Goal: Navigation & Orientation: Find specific page/section

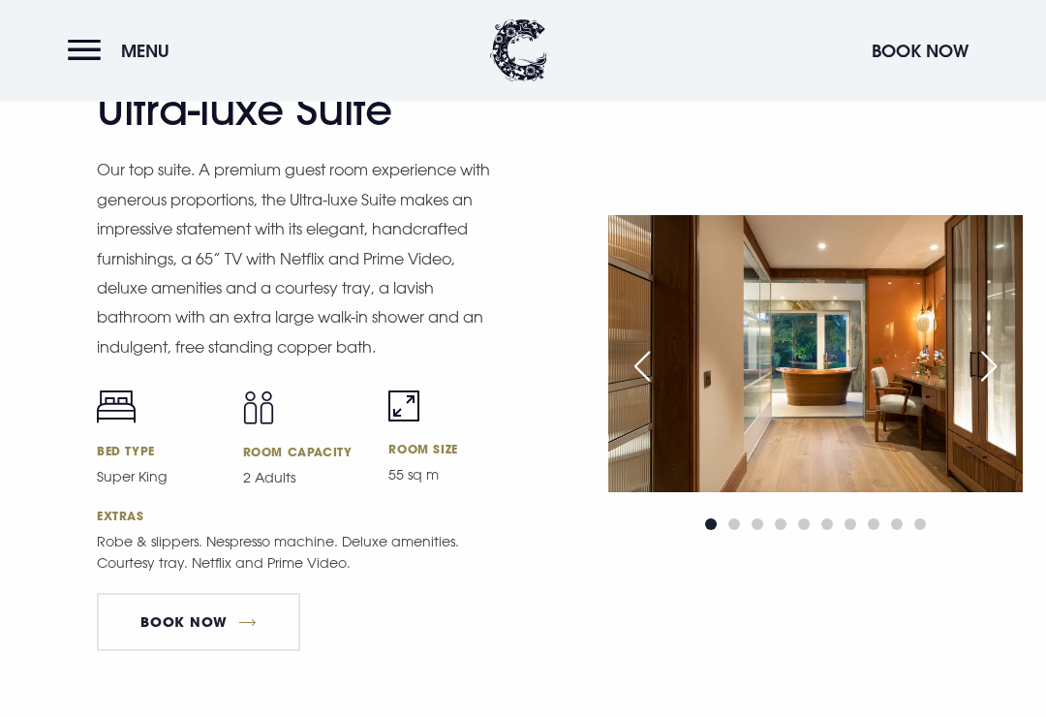
scroll to position [2601, 0]
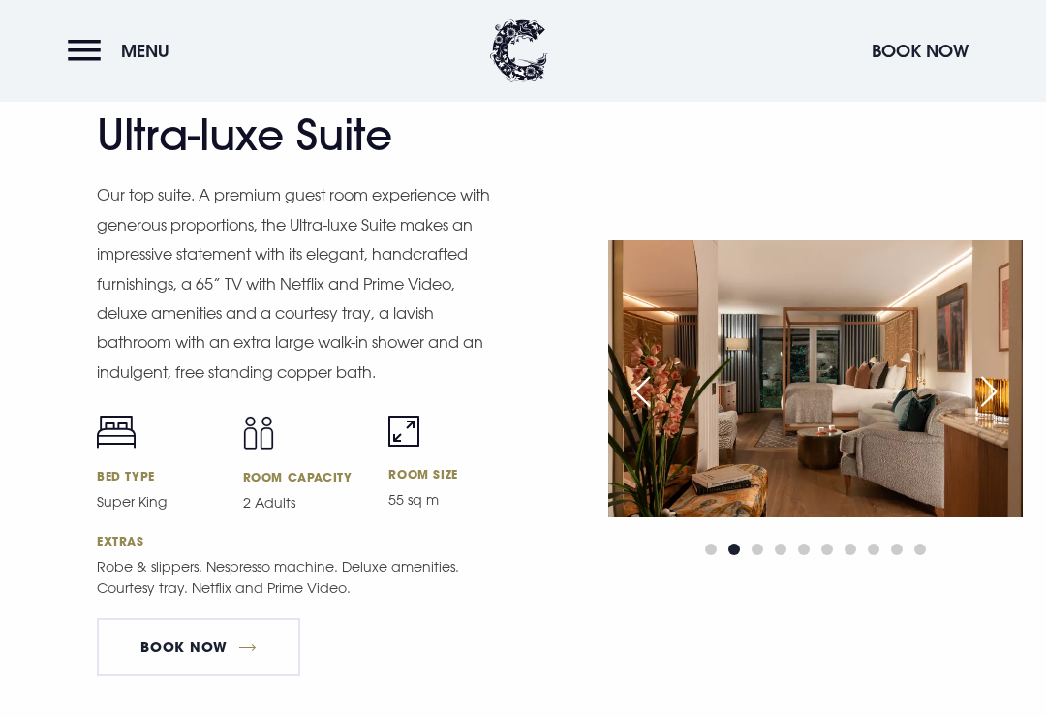
click at [986, 413] on div "Next slide" at bounding box center [989, 391] width 48 height 43
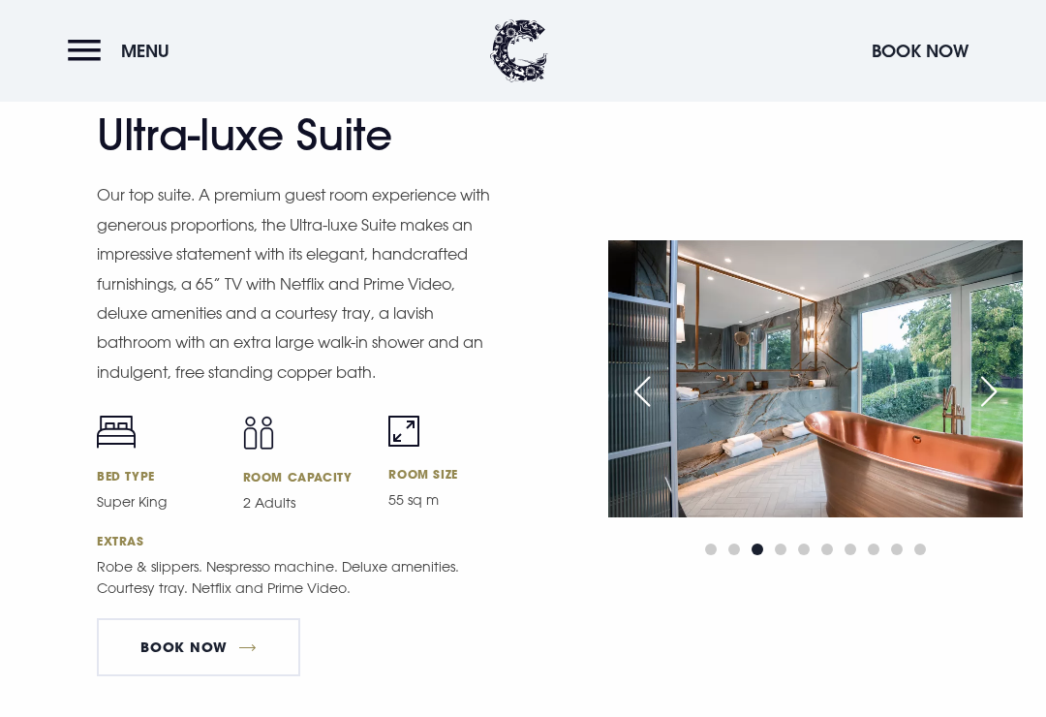
click at [981, 413] on div "Next slide" at bounding box center [989, 391] width 48 height 43
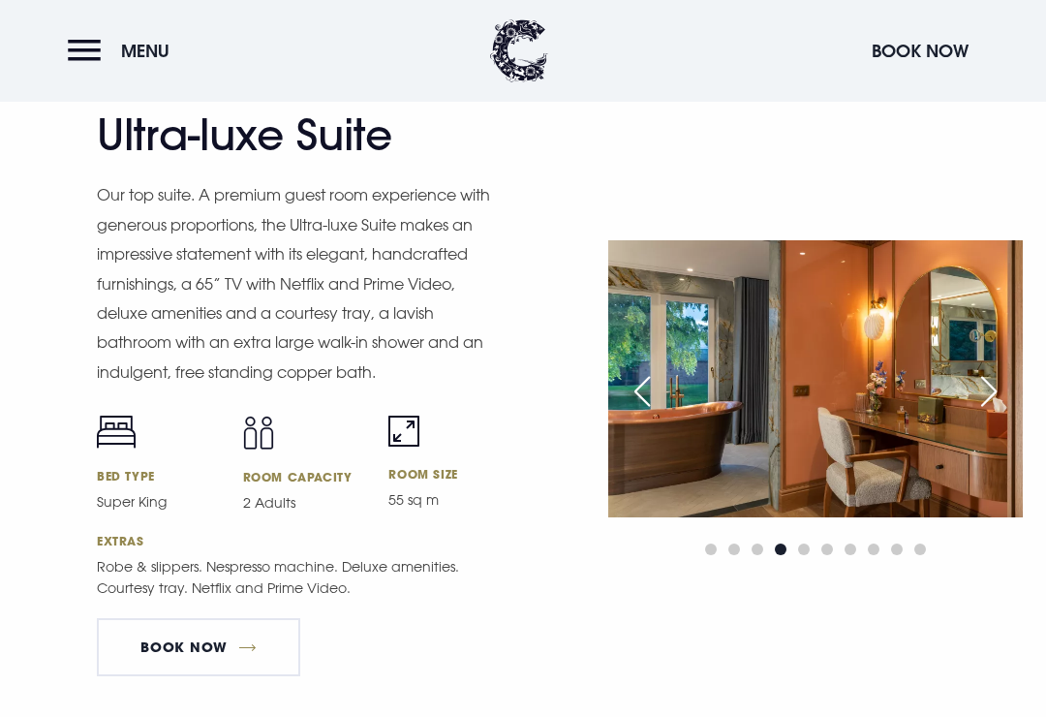
click at [982, 413] on div "Next slide" at bounding box center [989, 391] width 48 height 43
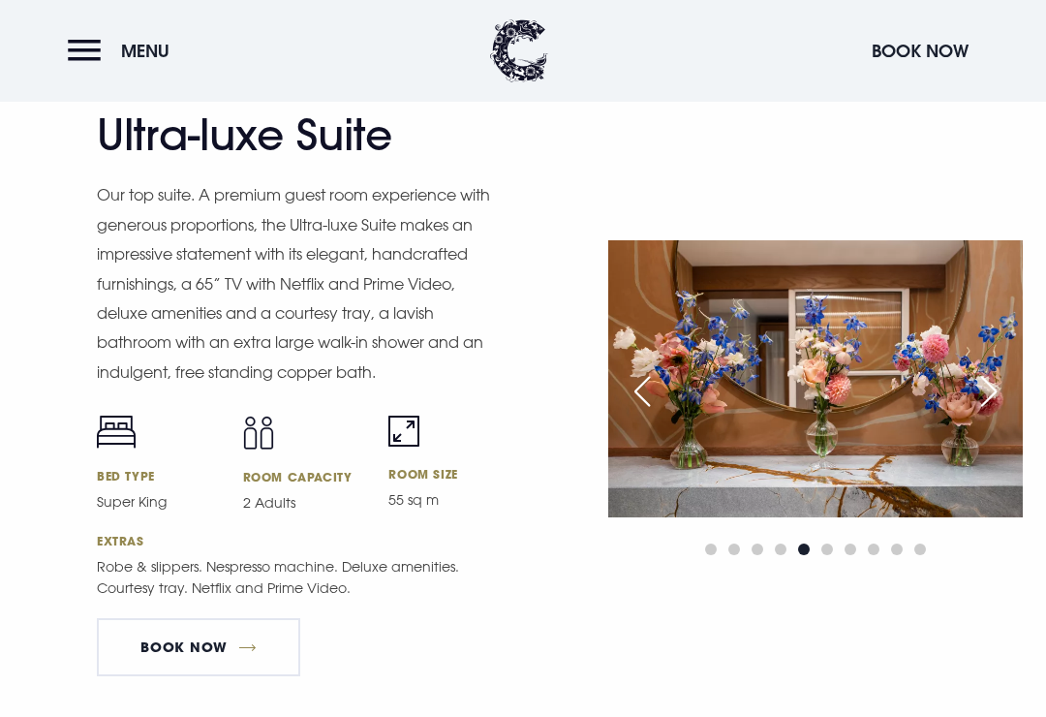
click at [980, 413] on div "Next slide" at bounding box center [989, 391] width 48 height 43
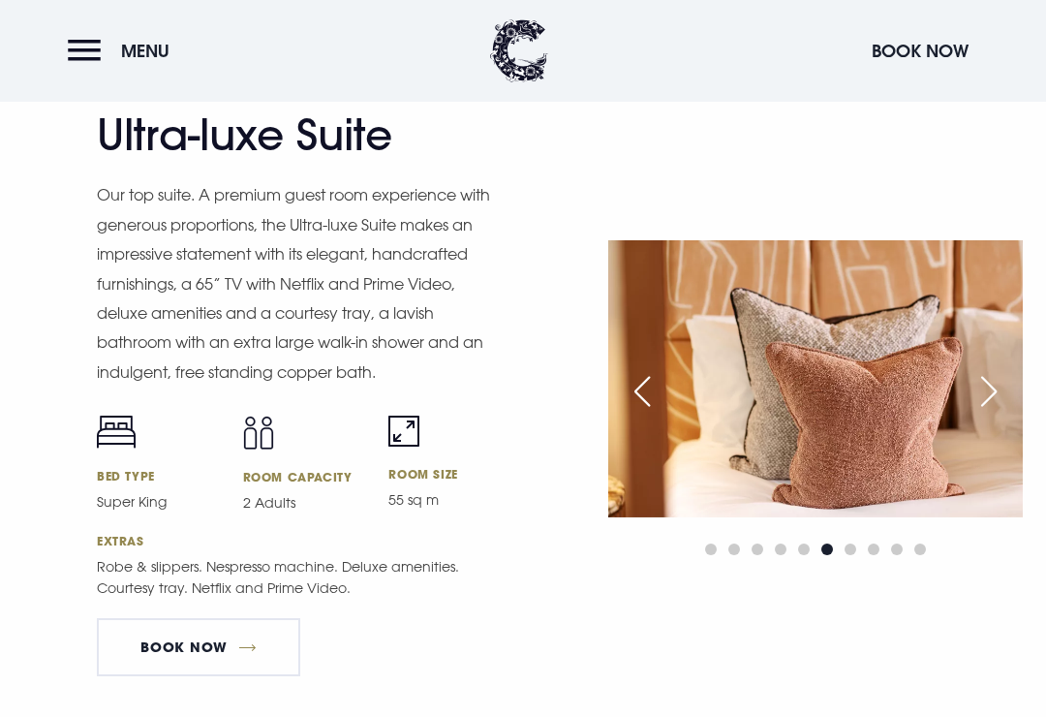
click at [982, 413] on div "Next slide" at bounding box center [989, 391] width 48 height 43
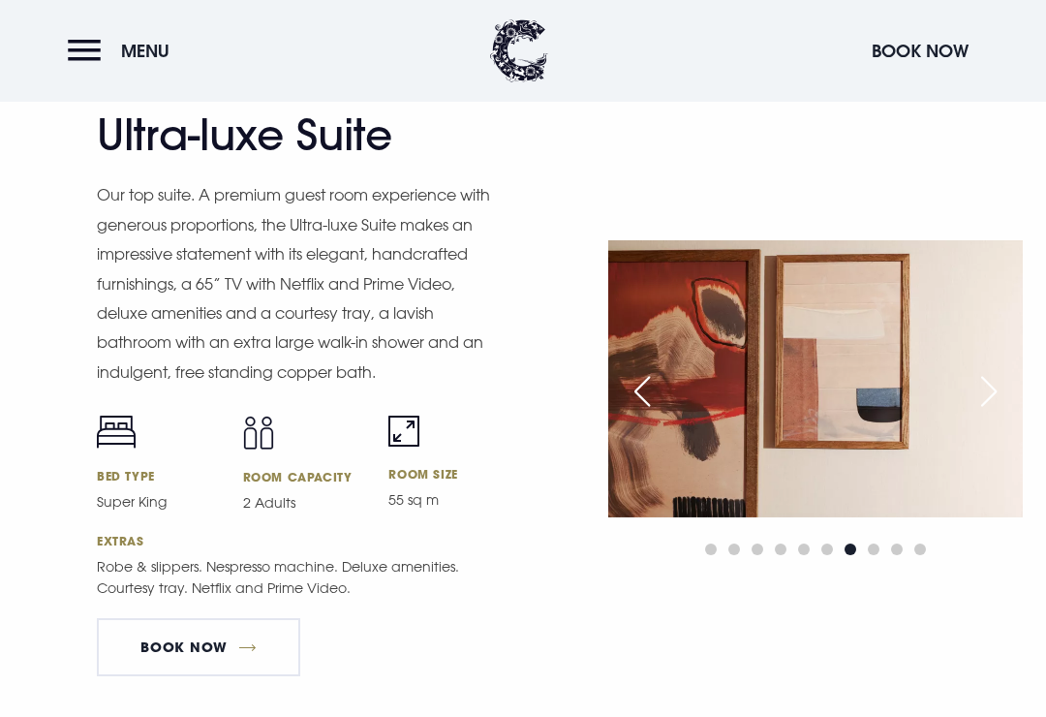
click at [982, 413] on div "Next slide" at bounding box center [989, 391] width 48 height 43
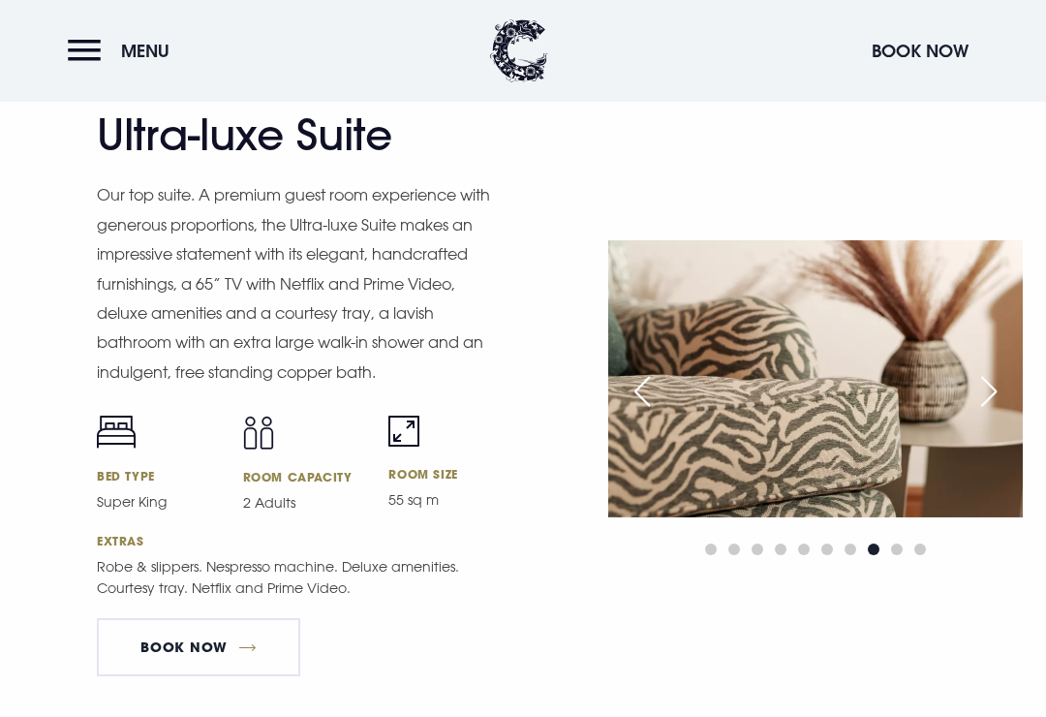
click at [980, 413] on div "Next slide" at bounding box center [989, 391] width 48 height 43
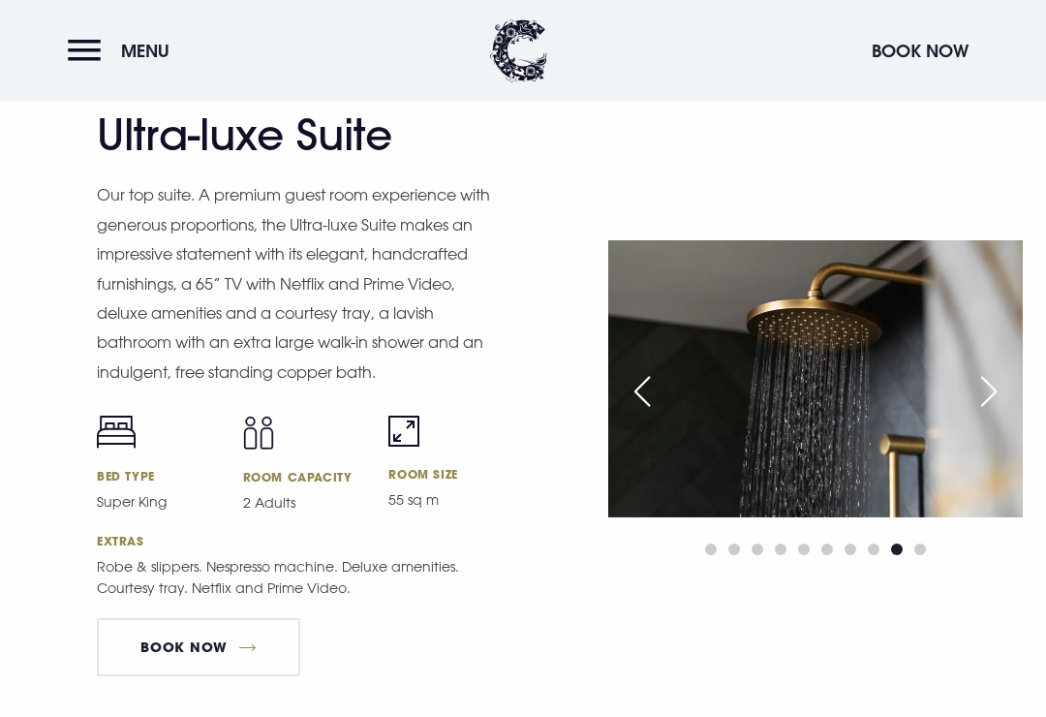
click at [984, 413] on div "Next slide" at bounding box center [989, 391] width 48 height 43
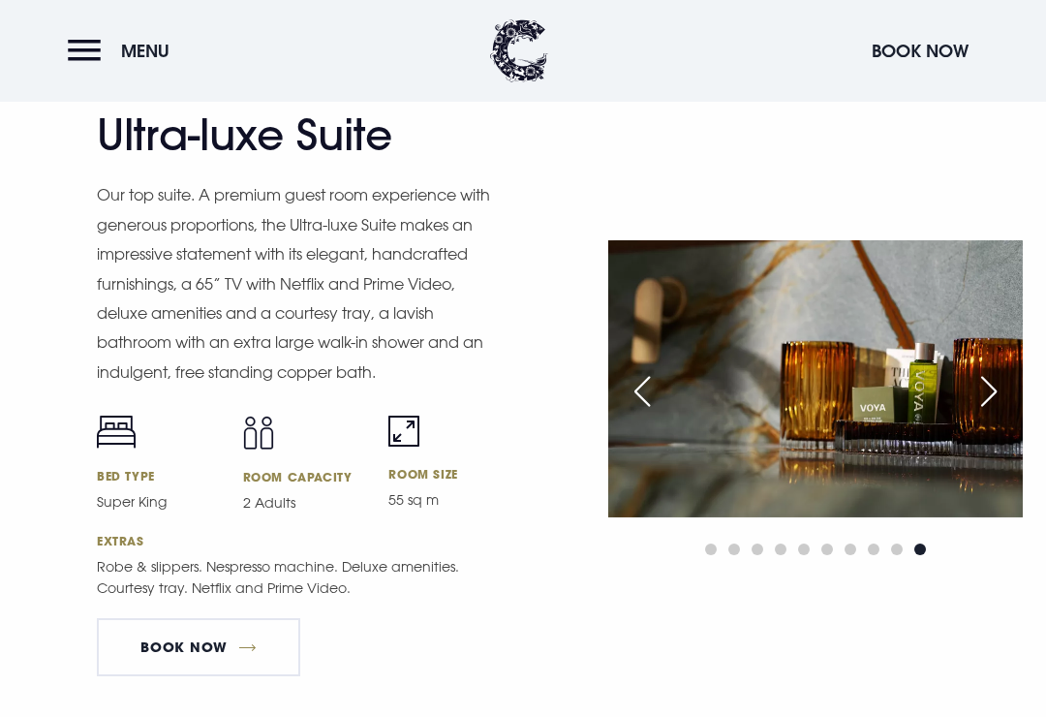
click at [988, 413] on div "Next slide" at bounding box center [989, 391] width 48 height 43
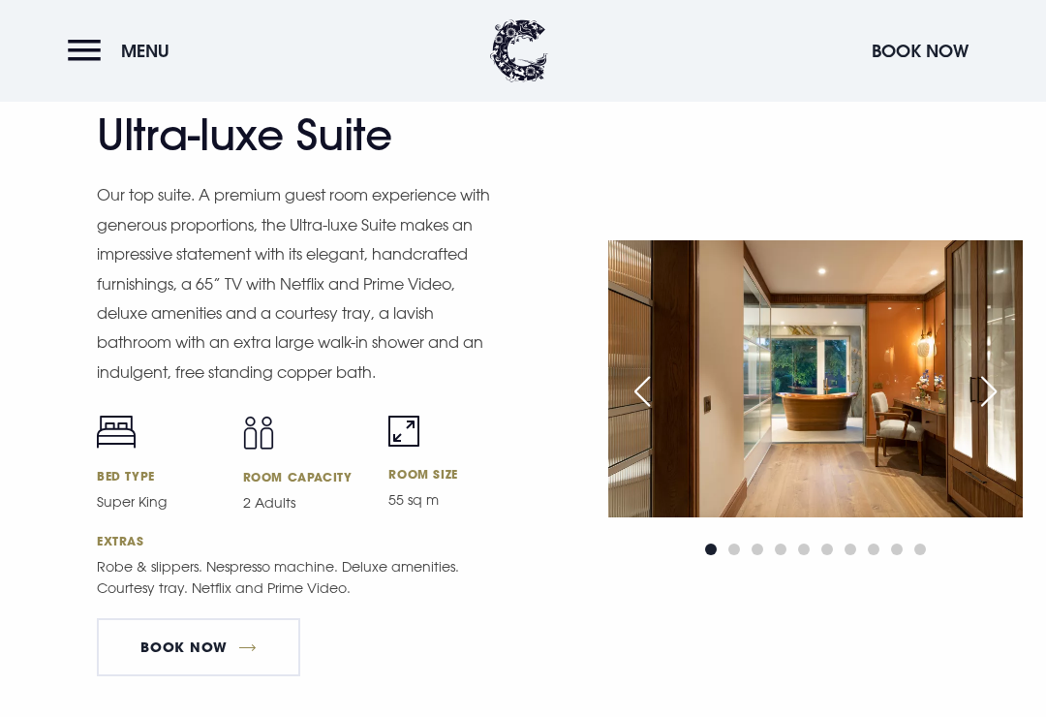
click at [989, 413] on div "Next slide" at bounding box center [989, 391] width 48 height 43
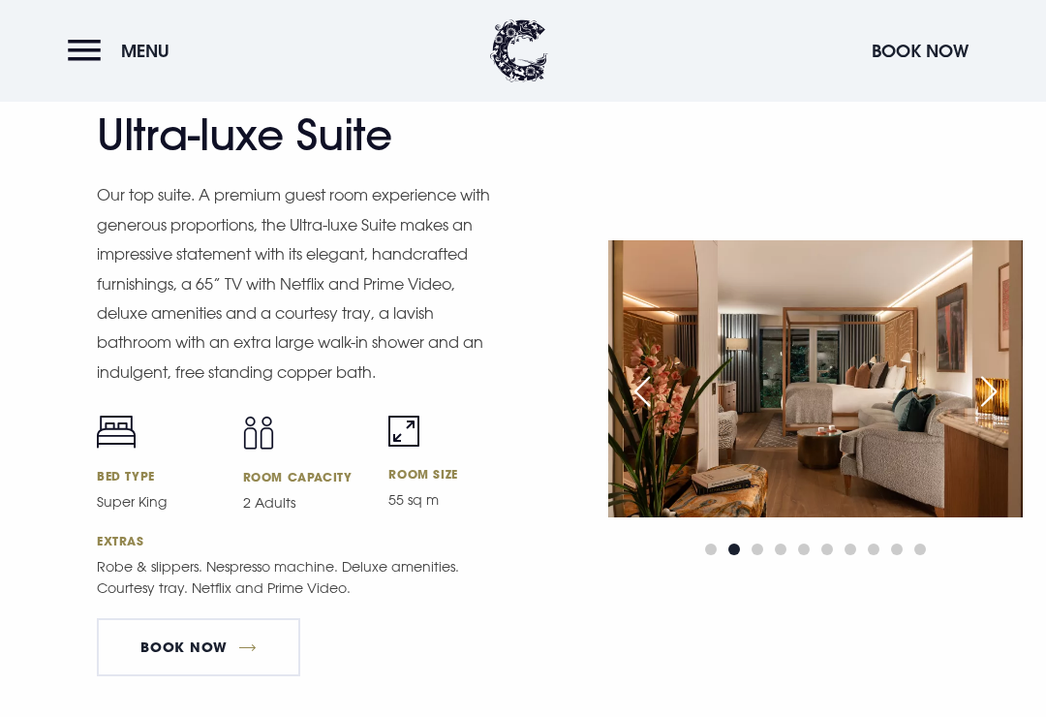
click at [992, 413] on div "Next slide" at bounding box center [989, 391] width 48 height 43
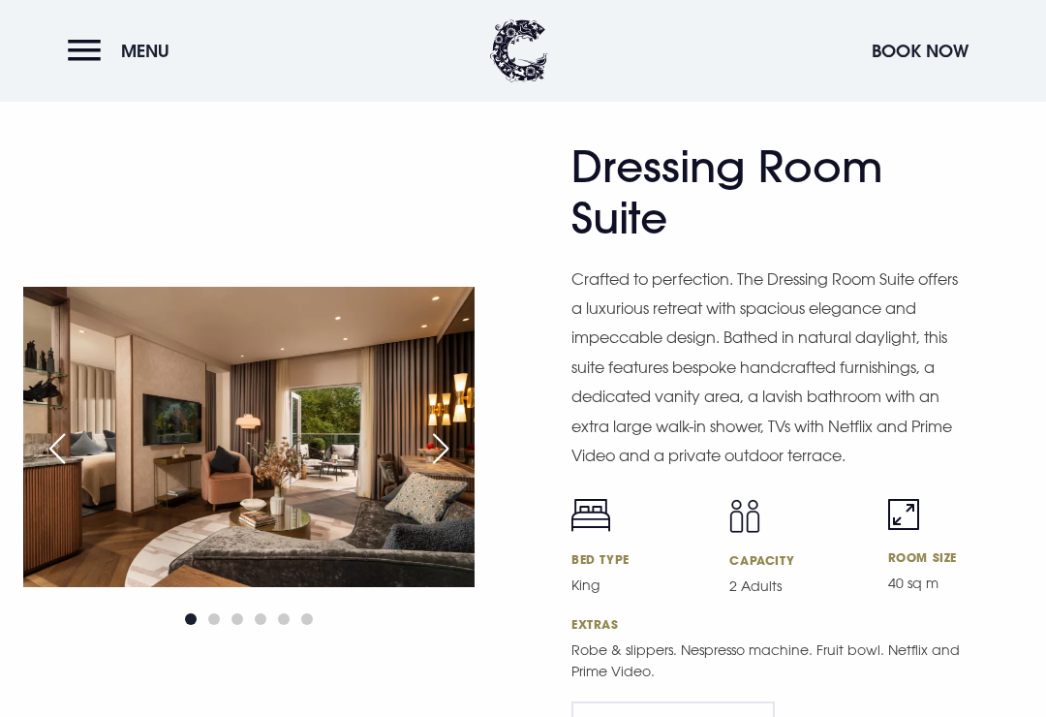
scroll to position [3254, 0]
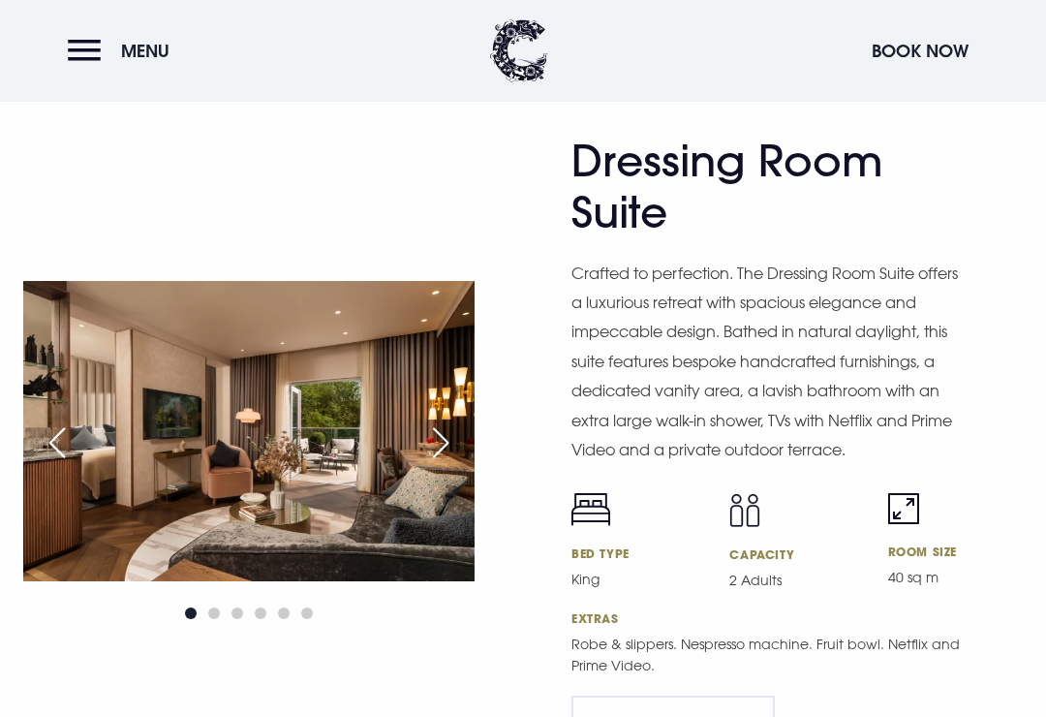
click at [454, 450] on div "Next slide" at bounding box center [440, 442] width 48 height 43
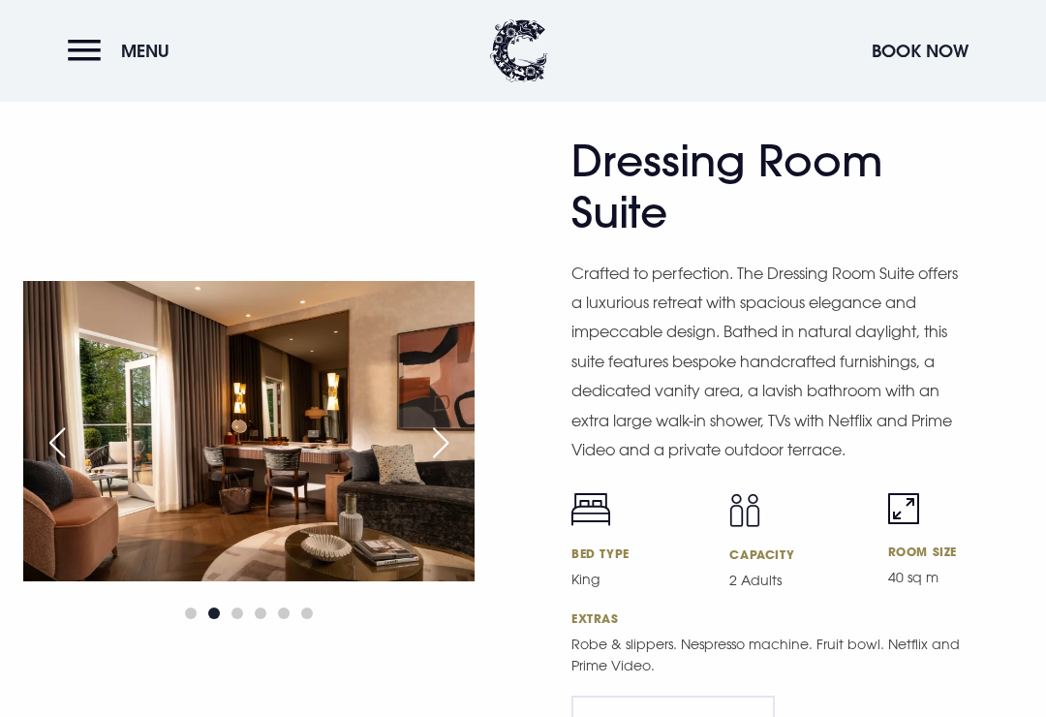
click at [447, 464] on div "Next slide" at bounding box center [440, 442] width 48 height 43
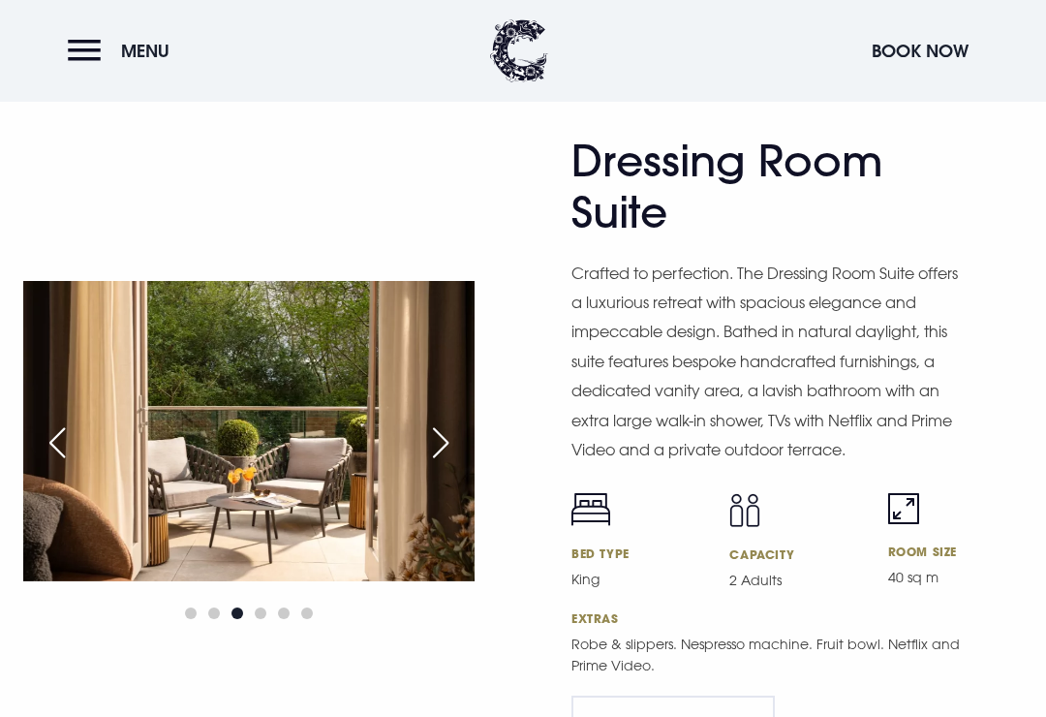
click at [446, 464] on div "Next slide" at bounding box center [440, 442] width 48 height 43
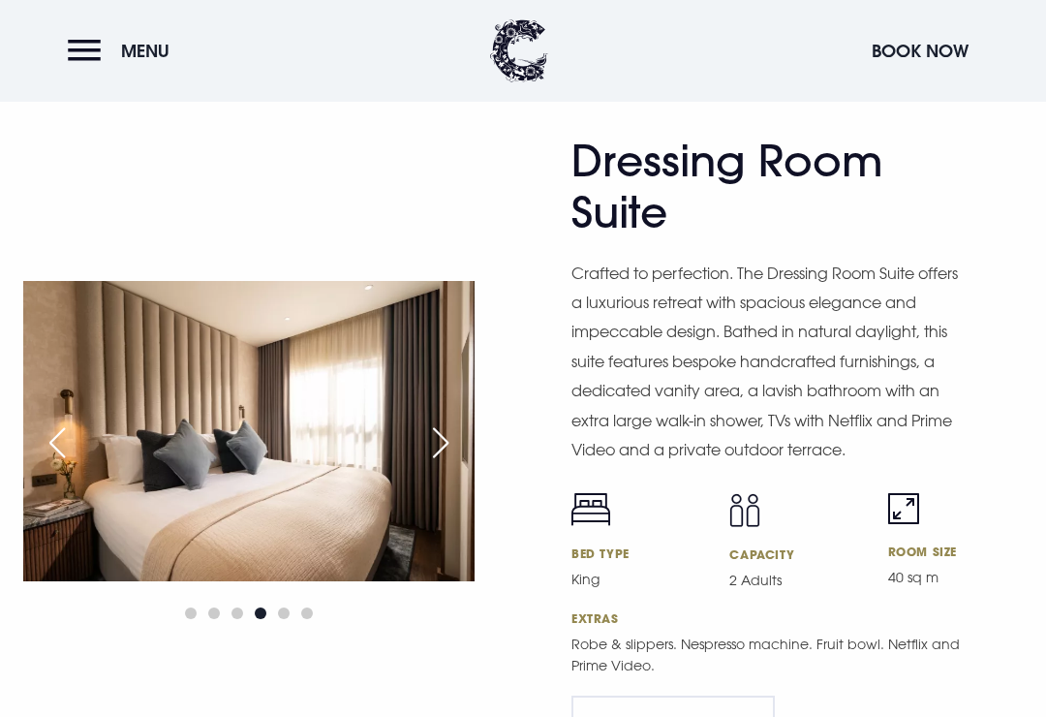
click at [446, 464] on div "Next slide" at bounding box center [440, 442] width 48 height 43
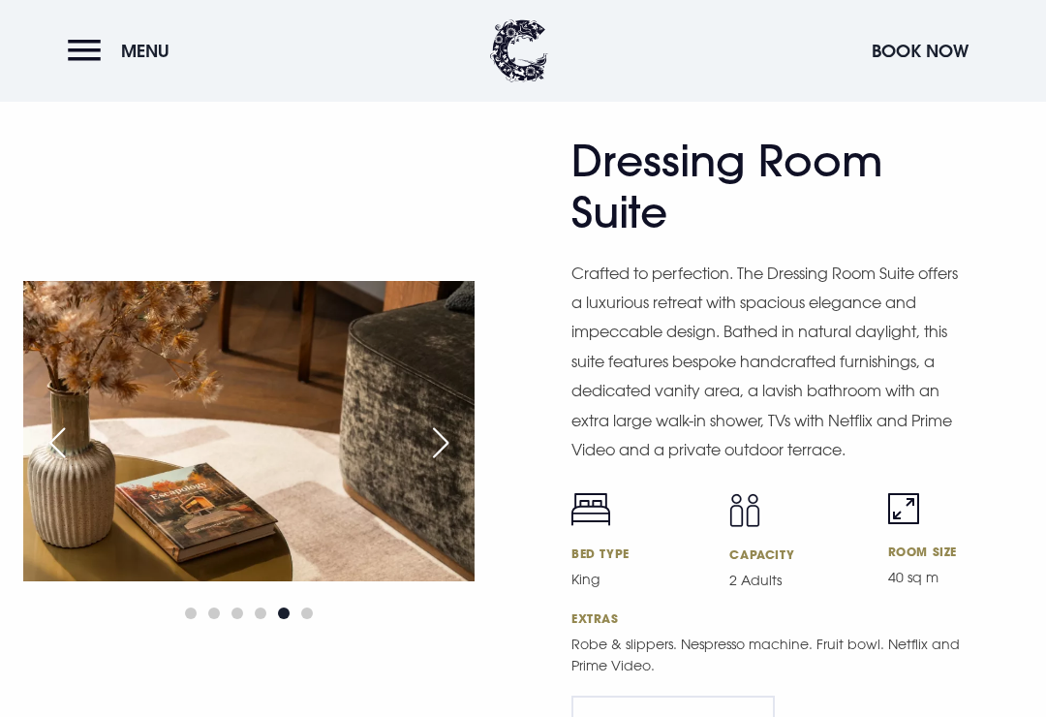
click at [453, 464] on div "Next slide" at bounding box center [440, 442] width 48 height 43
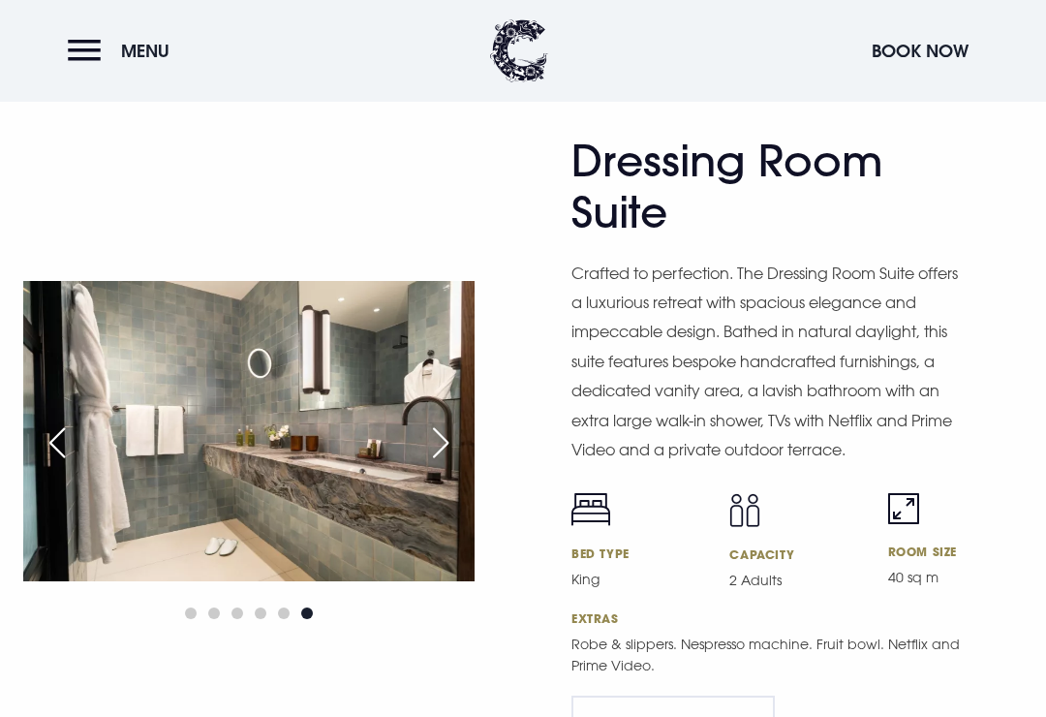
click at [449, 464] on div "Next slide" at bounding box center [440, 442] width 48 height 43
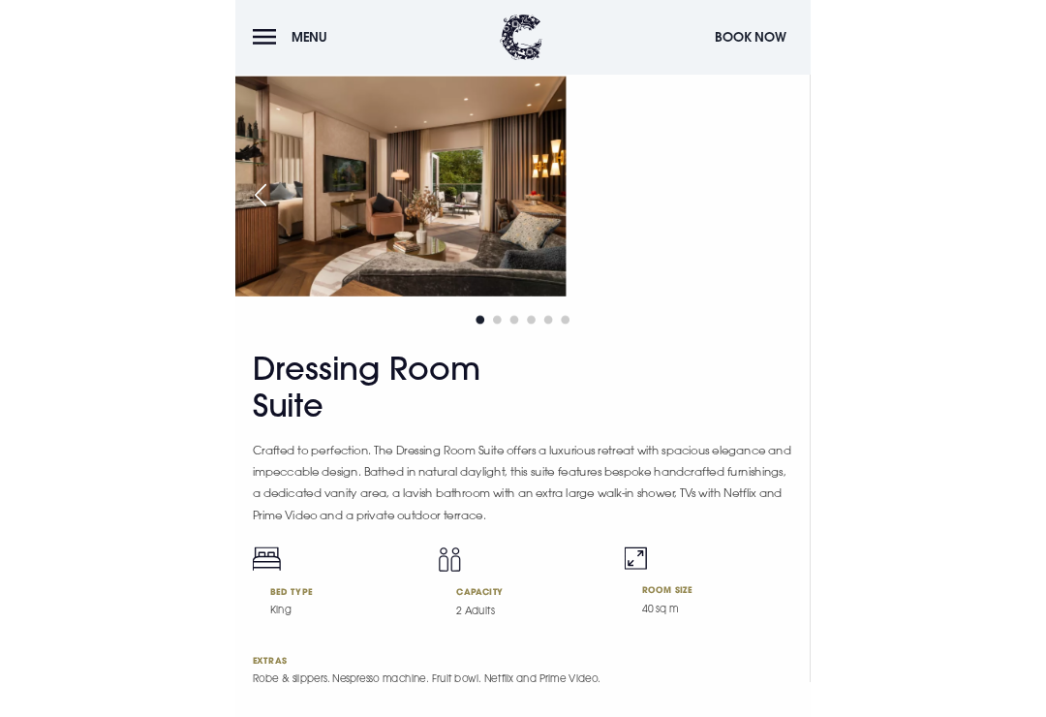
scroll to position [3150, 0]
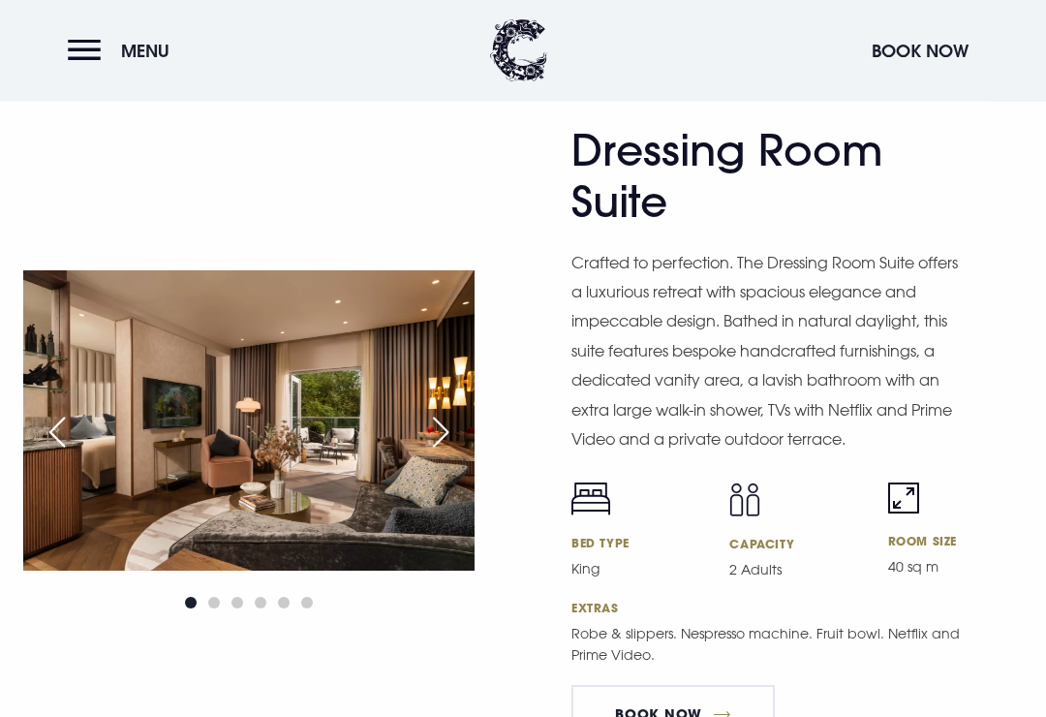
click at [443, 454] on div "Next slide" at bounding box center [440, 433] width 48 height 43
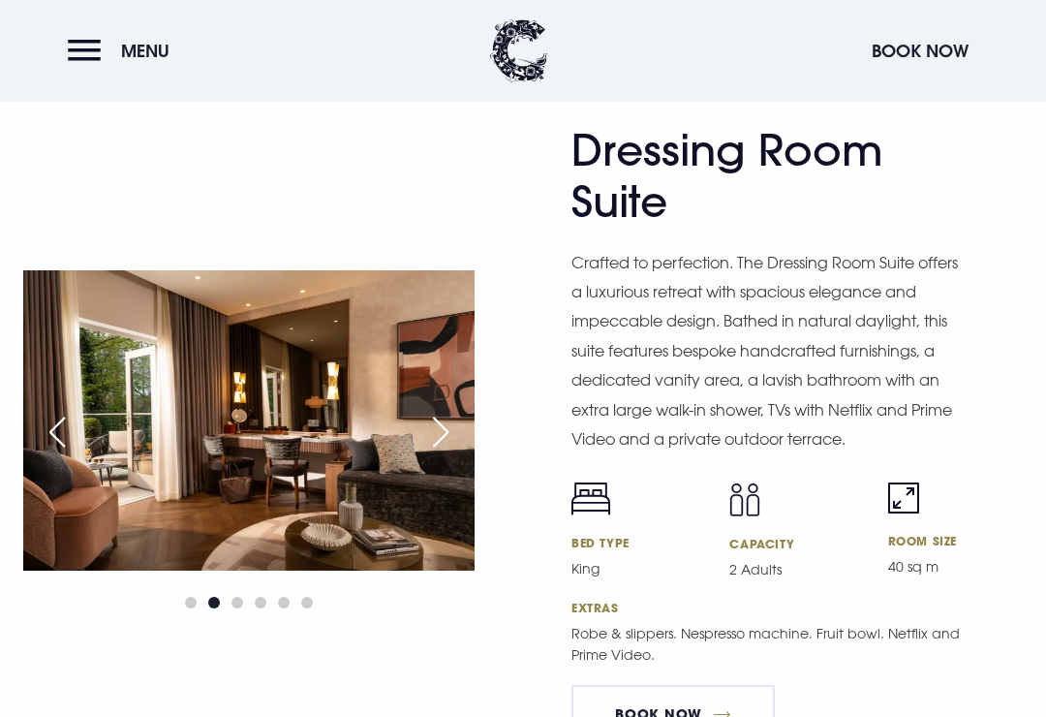
click at [442, 453] on div "Next slide" at bounding box center [440, 432] width 48 height 43
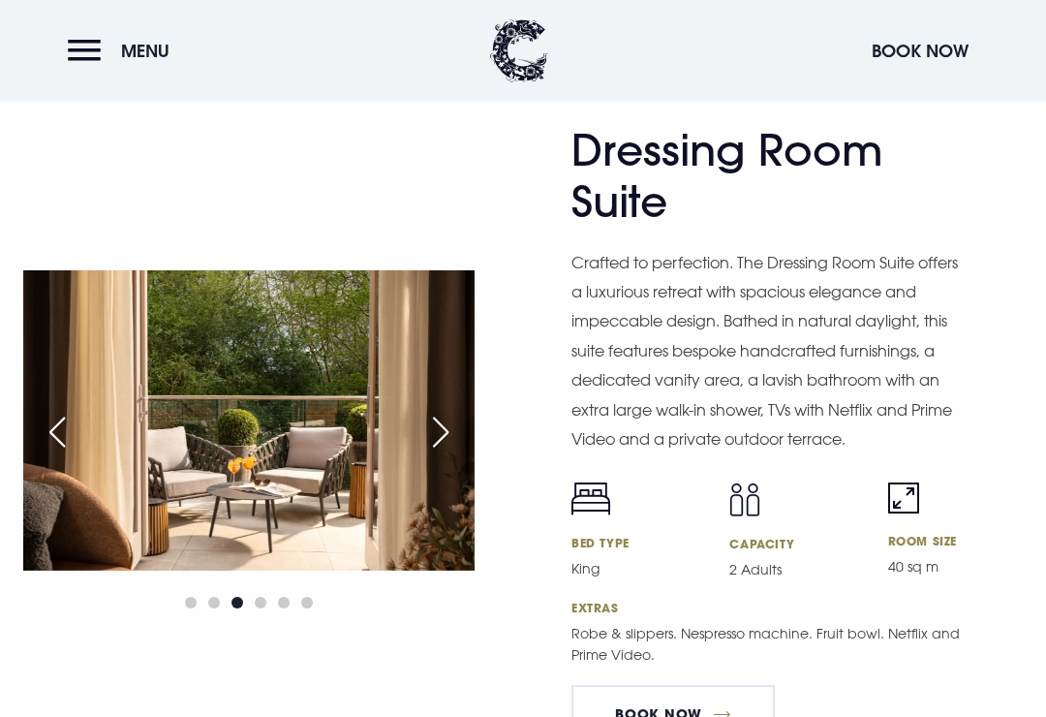
click at [441, 453] on div "Next slide" at bounding box center [440, 432] width 48 height 43
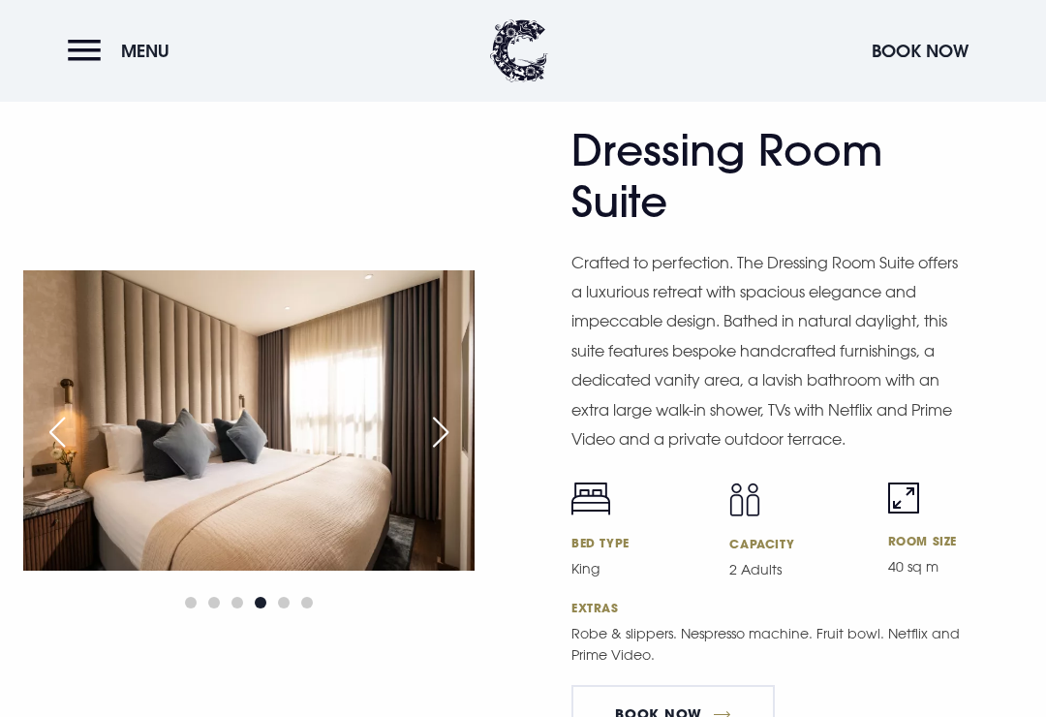
click at [65, 447] on div "Previous slide" at bounding box center [57, 432] width 48 height 43
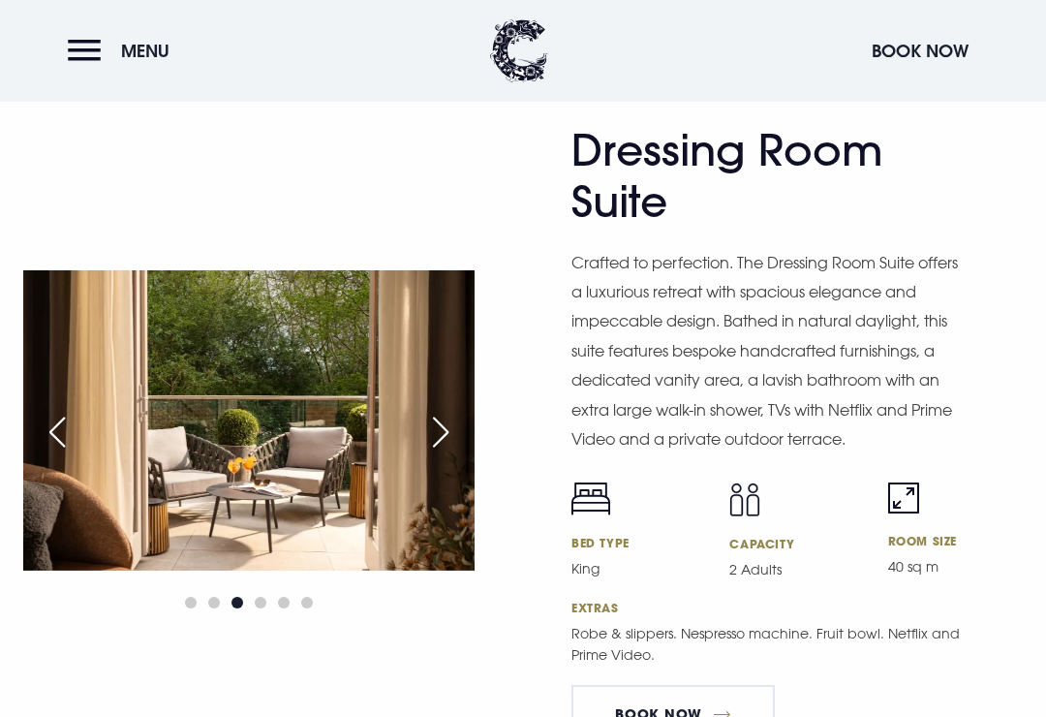
click at [439, 453] on div "Next slide" at bounding box center [440, 432] width 48 height 43
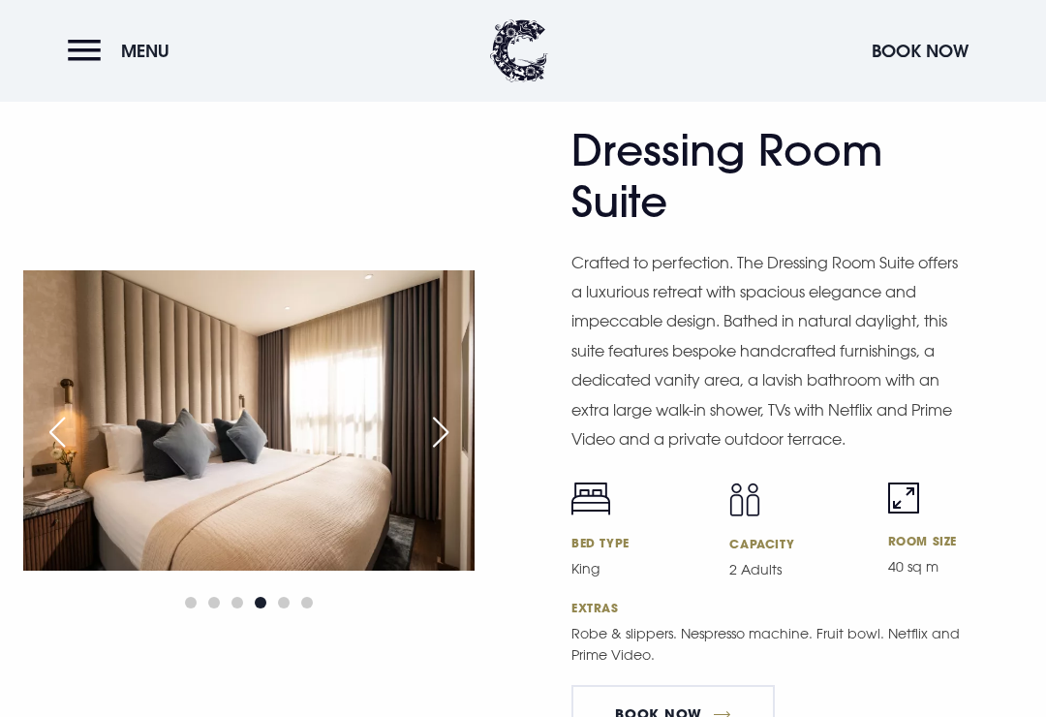
click at [445, 453] on div "Next slide" at bounding box center [440, 432] width 48 height 43
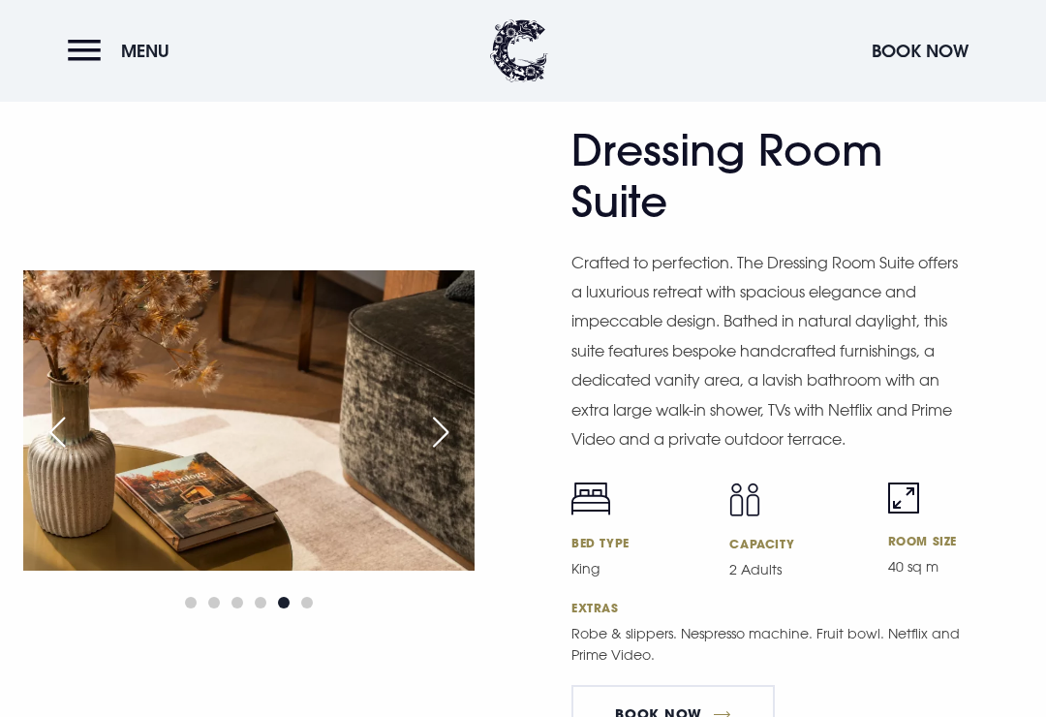
click at [438, 453] on div "Next slide" at bounding box center [440, 432] width 48 height 43
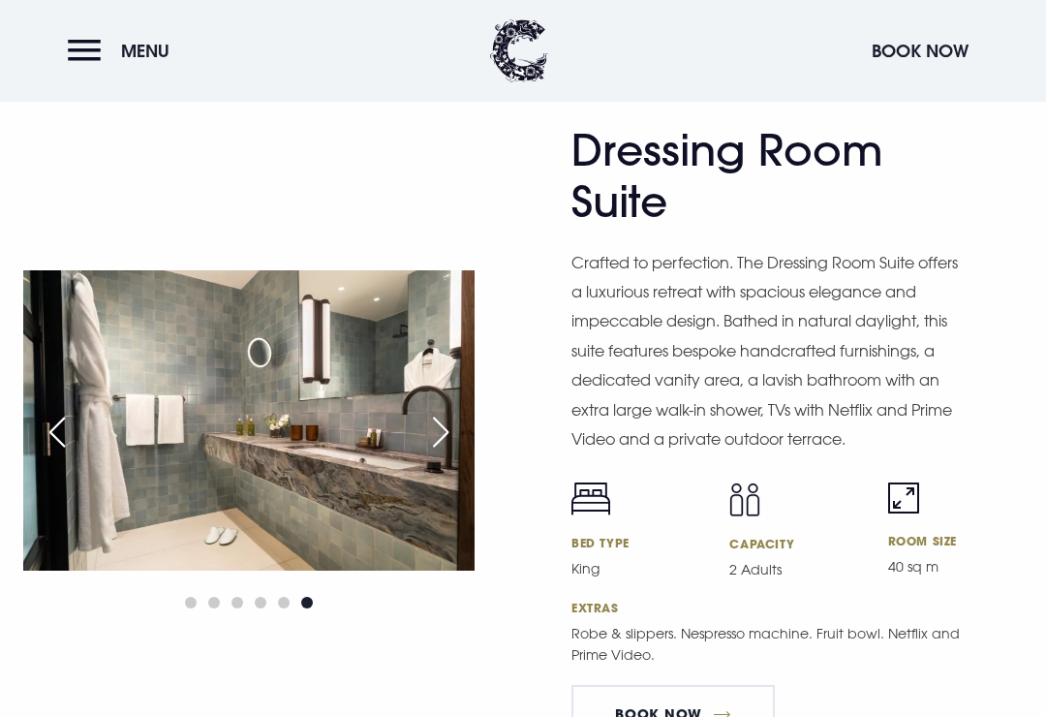
click at [434, 453] on div "Next slide" at bounding box center [440, 432] width 48 height 43
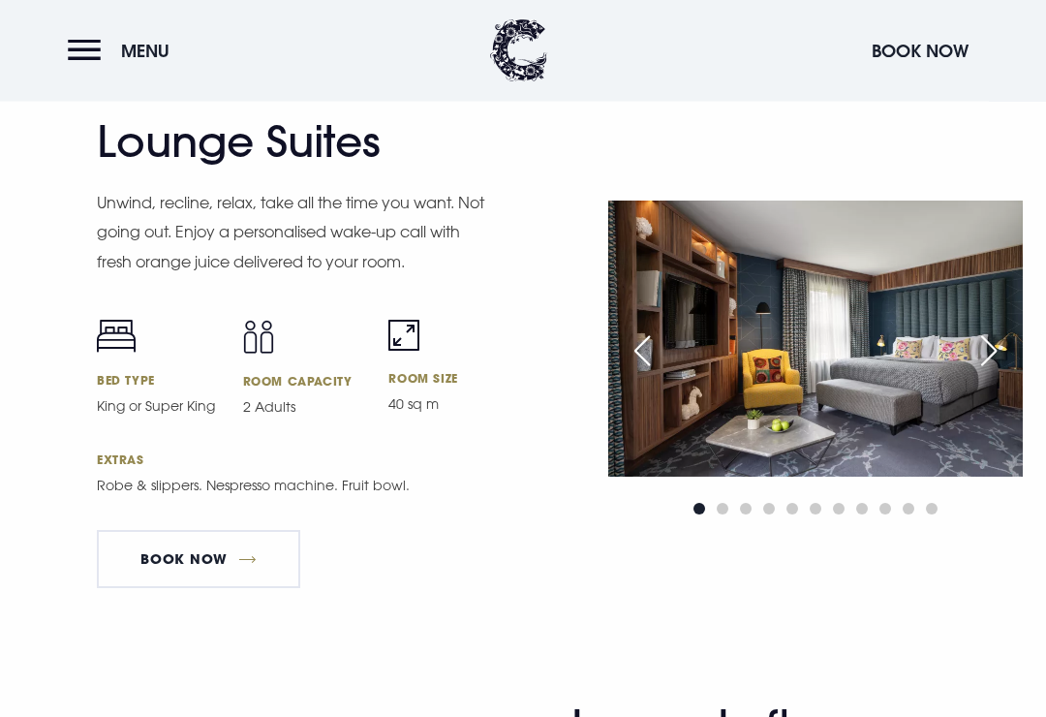
scroll to position [4004, 0]
click at [991, 372] on div "Next slide" at bounding box center [989, 350] width 48 height 43
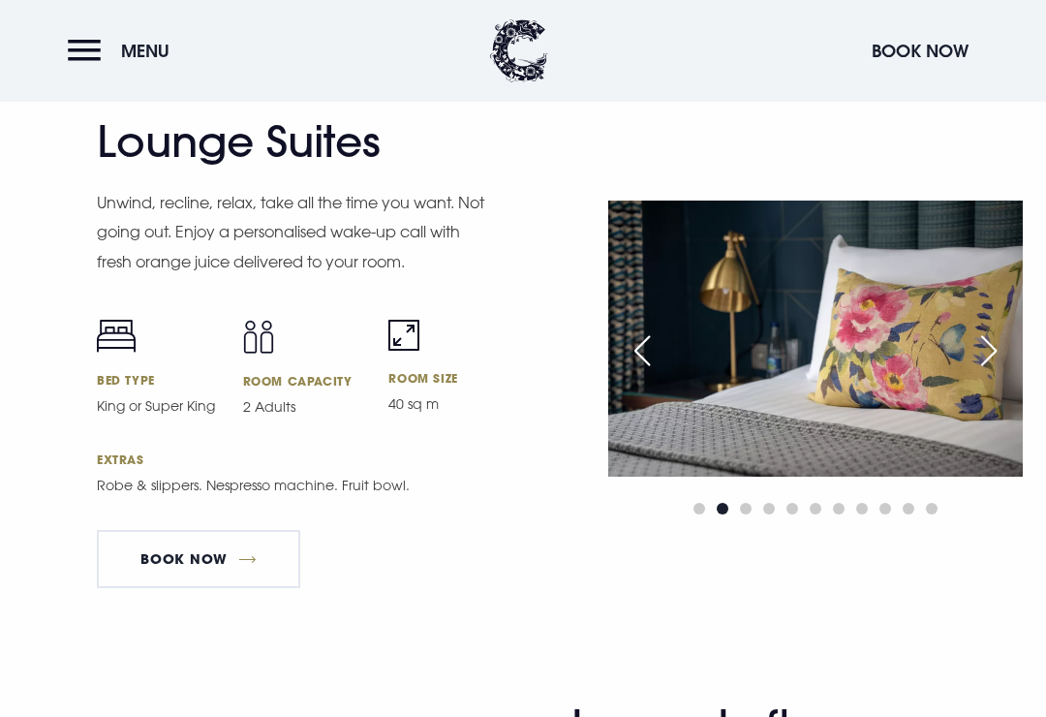
click at [986, 372] on div "Next slide" at bounding box center [989, 350] width 48 height 43
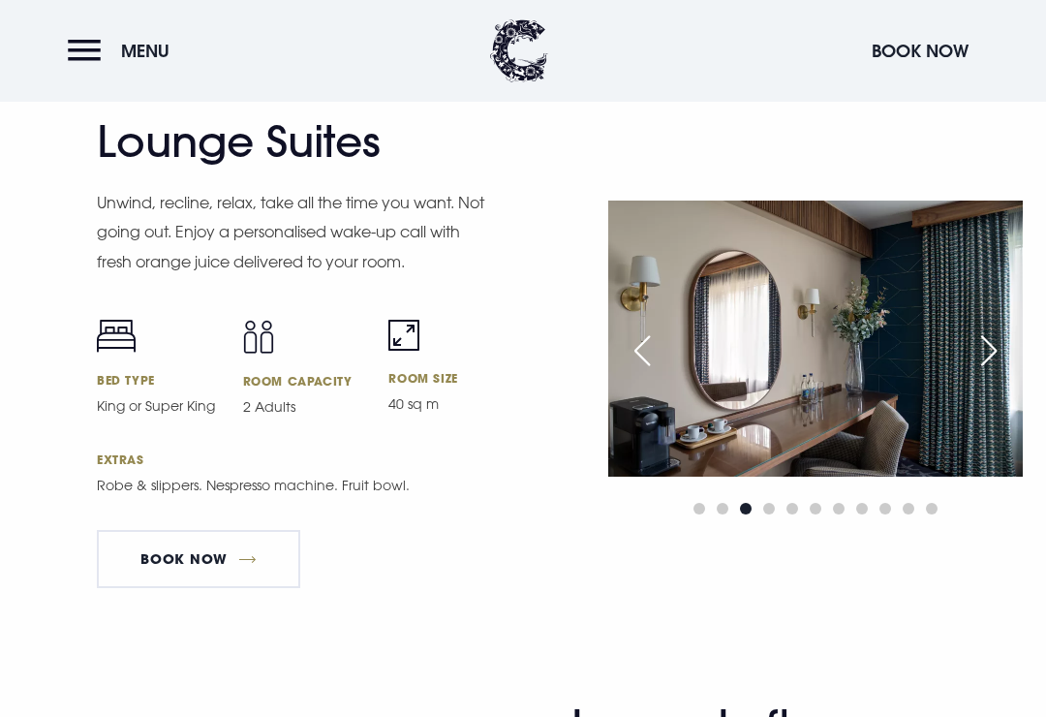
click at [985, 371] on div "Next slide" at bounding box center [989, 350] width 48 height 43
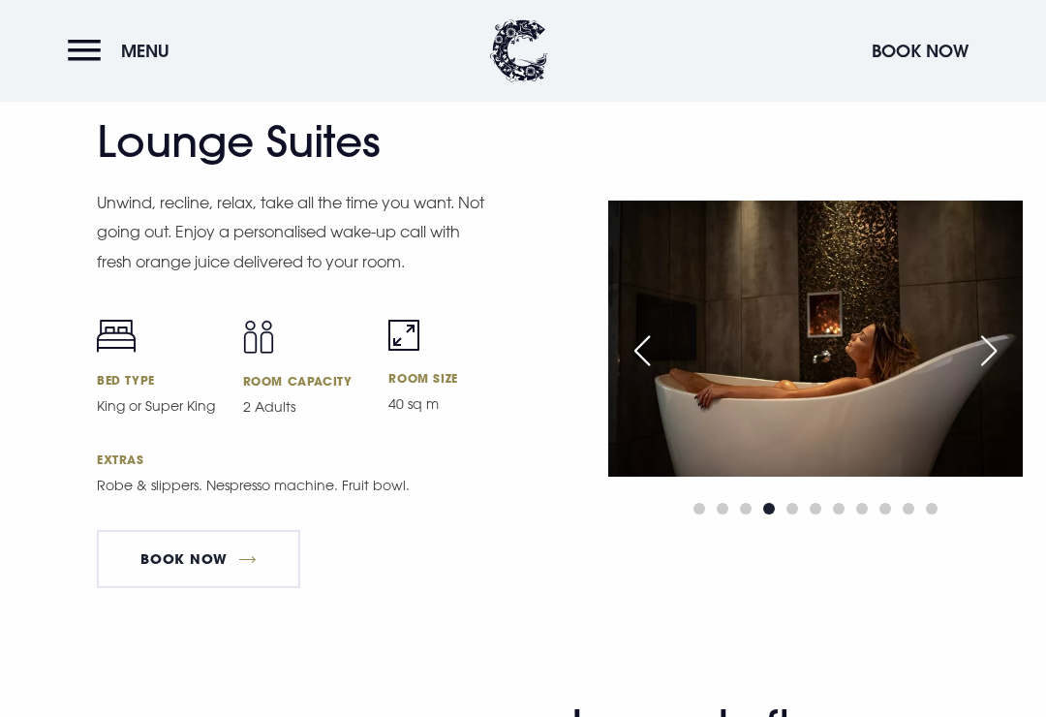
click at [981, 372] on div "Next slide" at bounding box center [989, 350] width 48 height 43
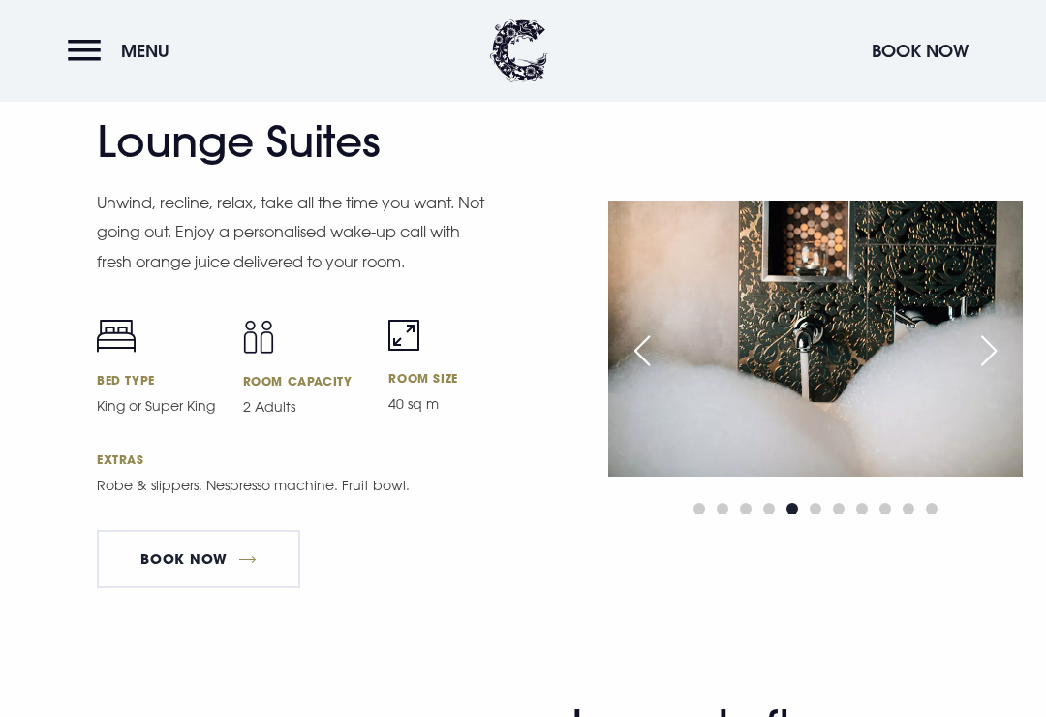
click at [985, 370] on div "Next slide" at bounding box center [989, 350] width 48 height 43
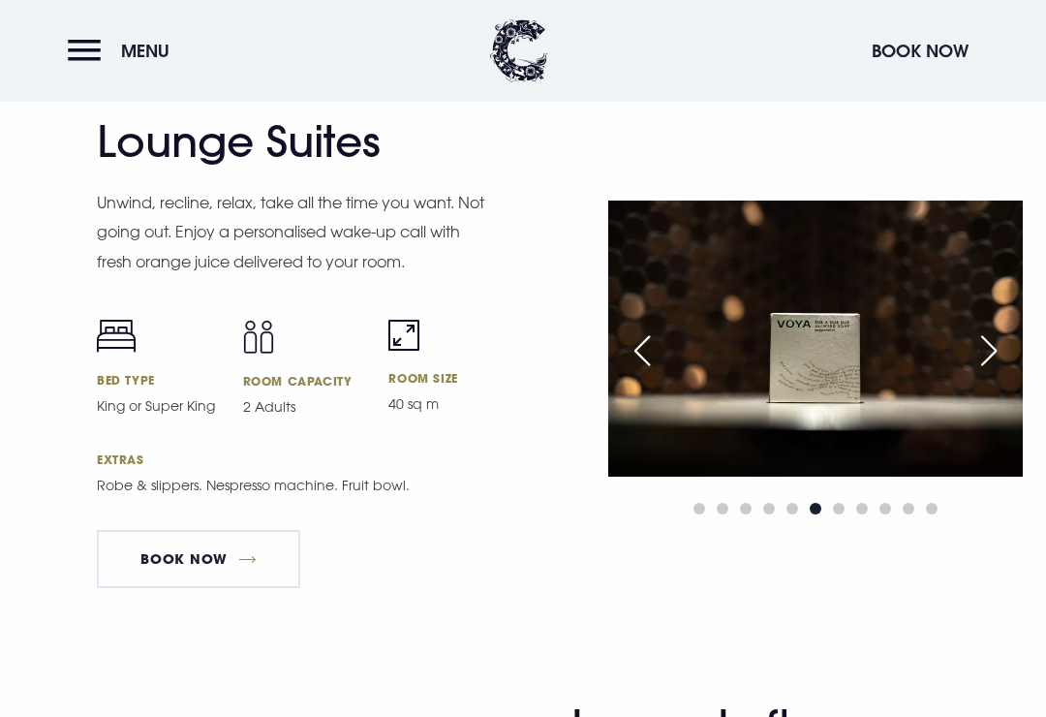
click at [984, 372] on div "Next slide" at bounding box center [989, 350] width 48 height 43
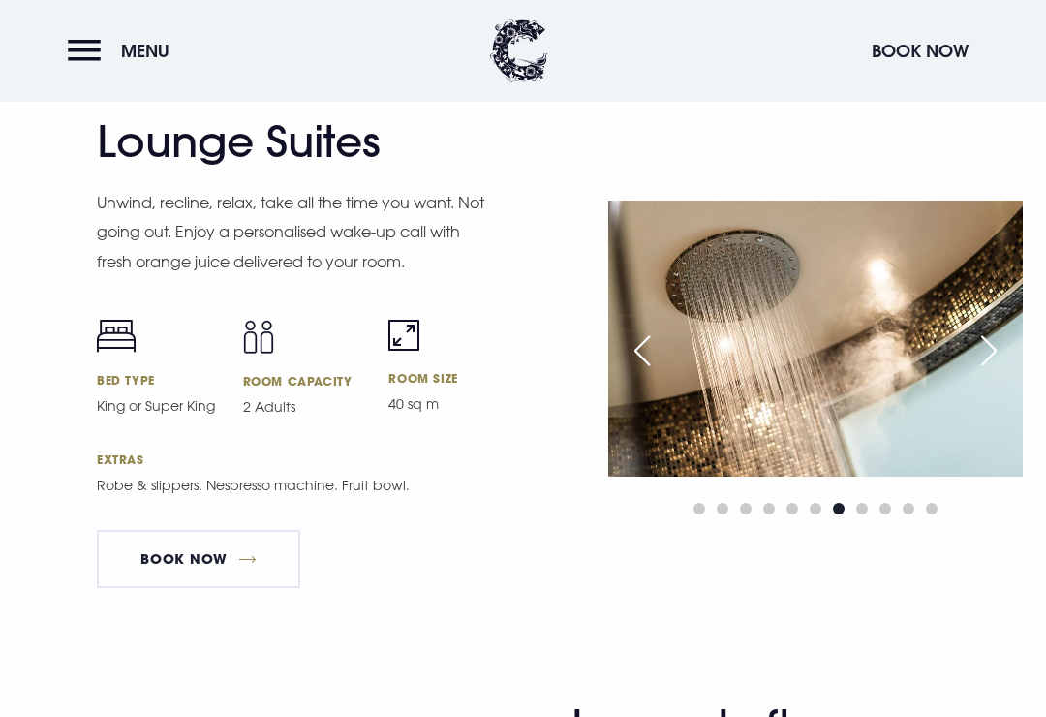
click at [983, 372] on div "Next slide" at bounding box center [989, 350] width 48 height 43
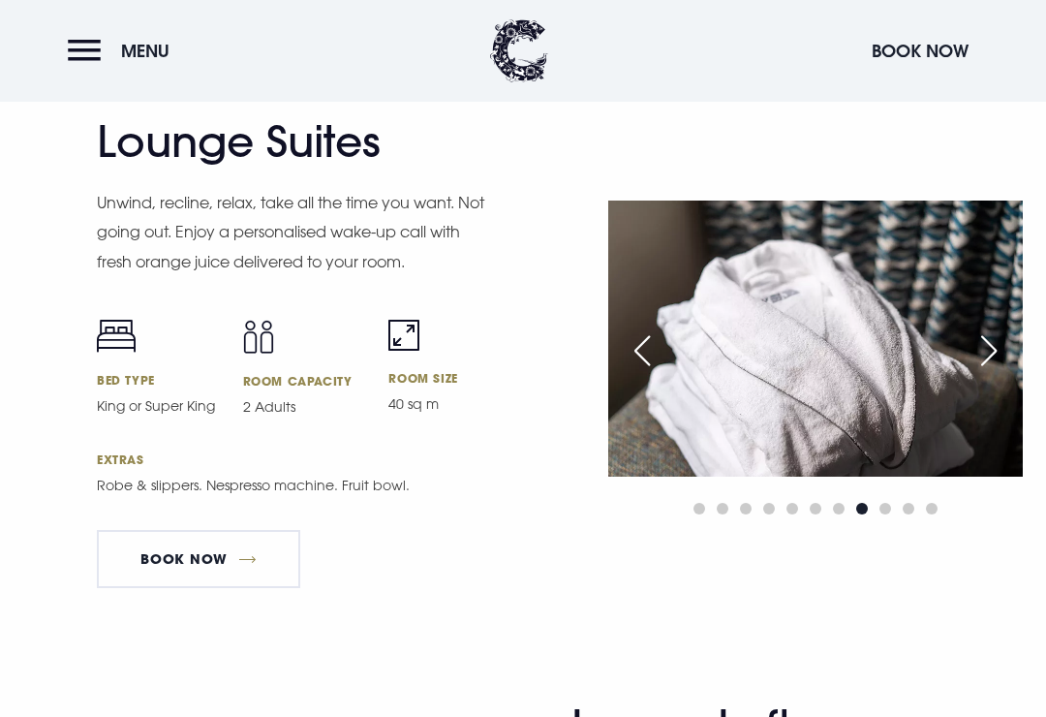
click at [984, 372] on div "Next slide" at bounding box center [989, 350] width 48 height 43
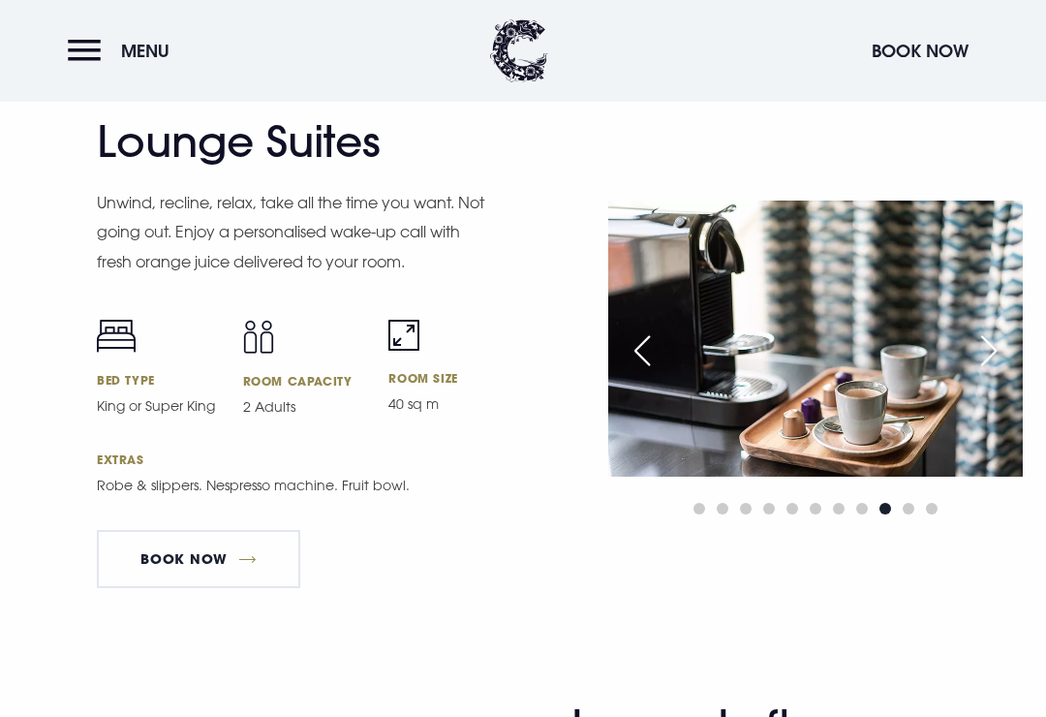
click at [983, 372] on div "Next slide" at bounding box center [989, 350] width 48 height 43
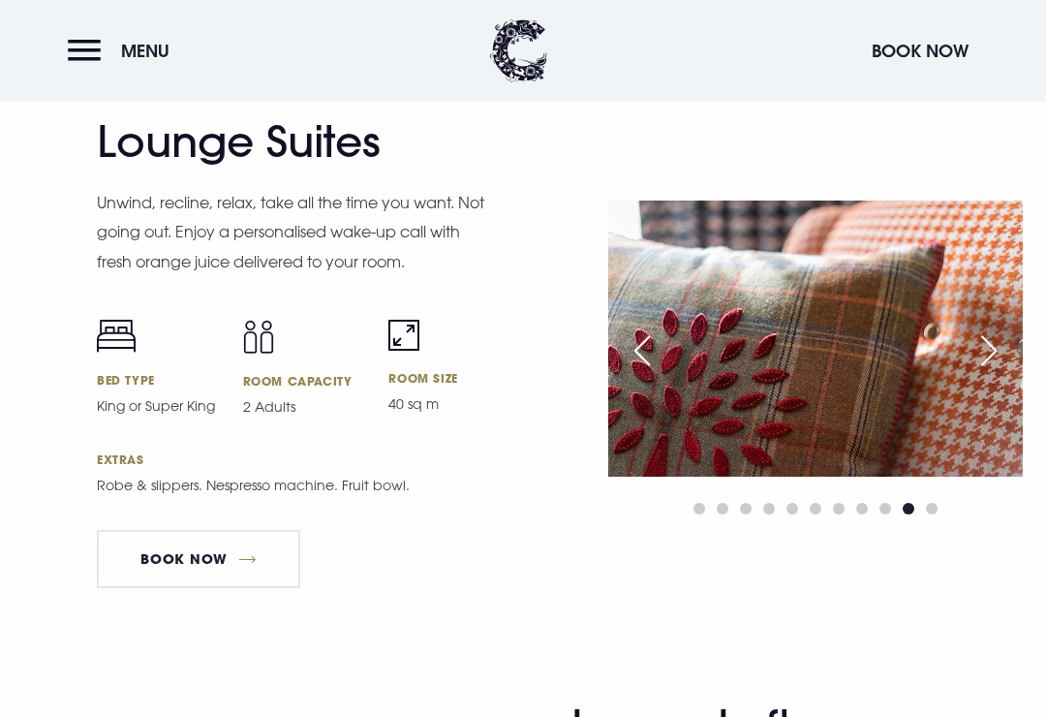
click at [982, 372] on div "Next slide" at bounding box center [989, 350] width 48 height 43
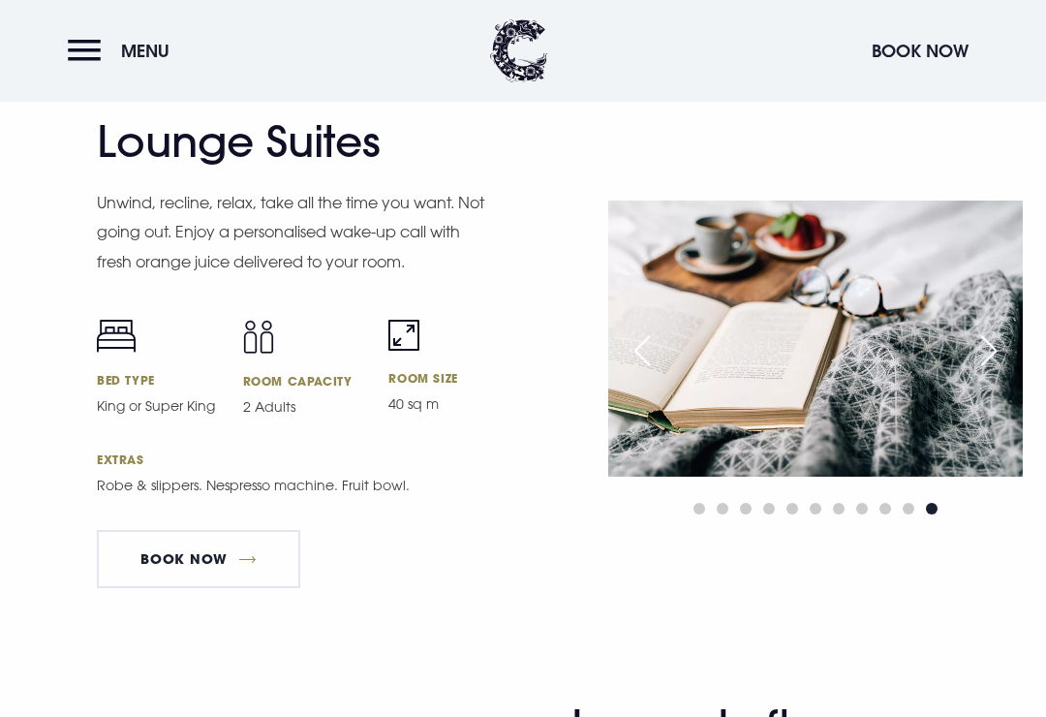
click at [983, 372] on div "Next slide" at bounding box center [989, 350] width 48 height 43
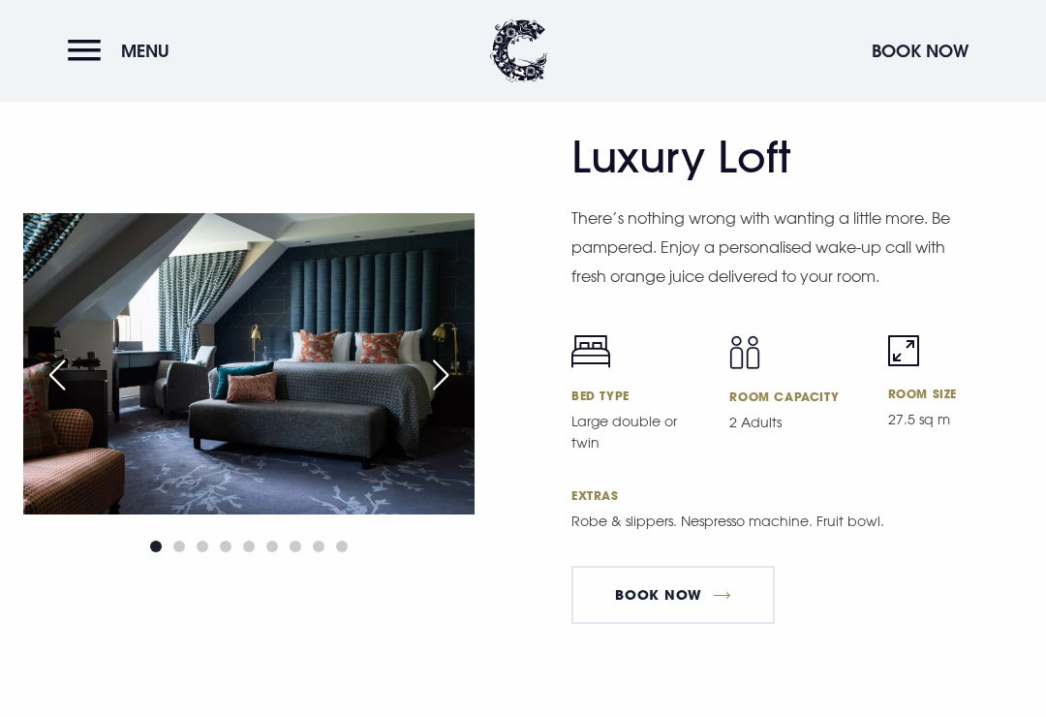
scroll to position [4571, 0]
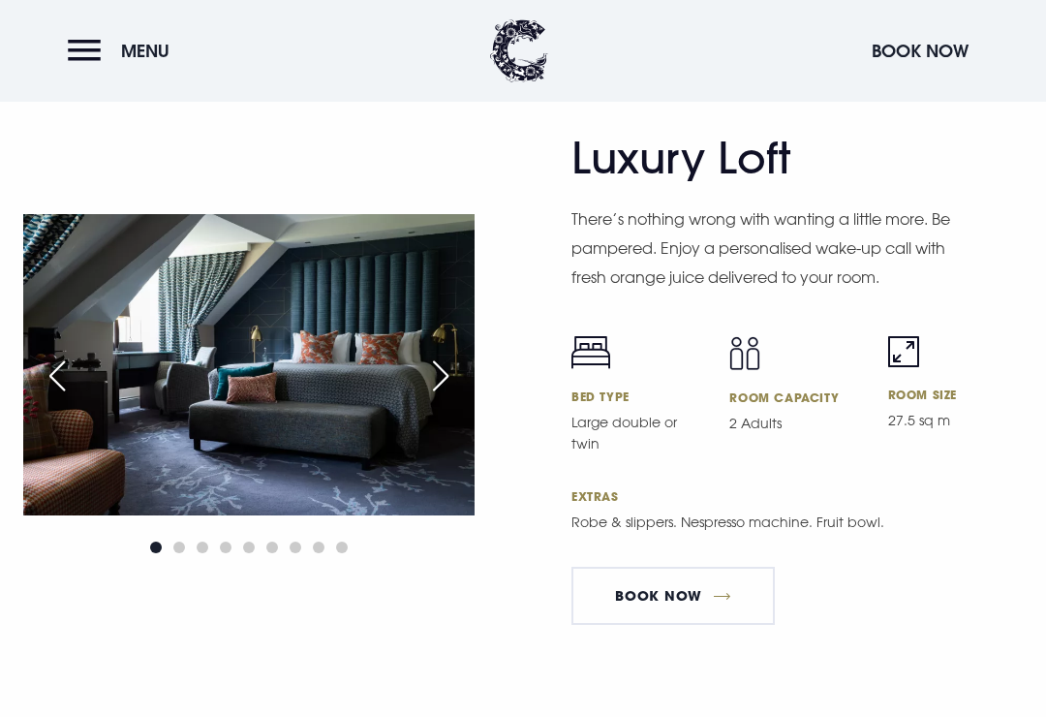
click at [441, 394] on div "Next slide" at bounding box center [440, 375] width 48 height 43
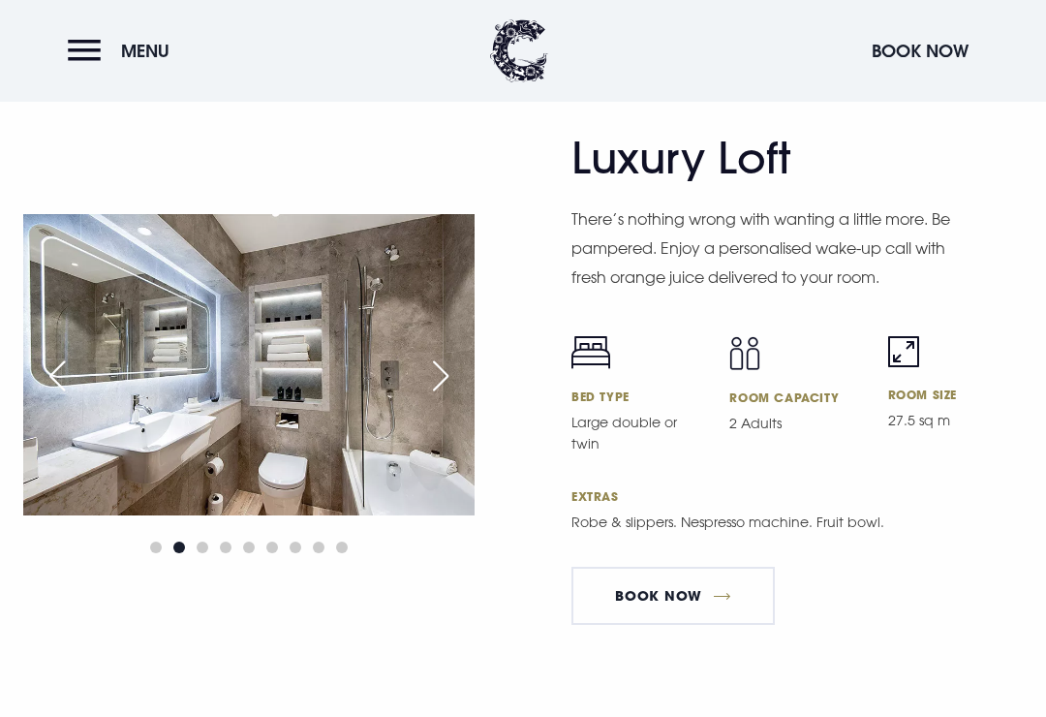
click at [443, 397] on div "Next slide" at bounding box center [440, 375] width 48 height 43
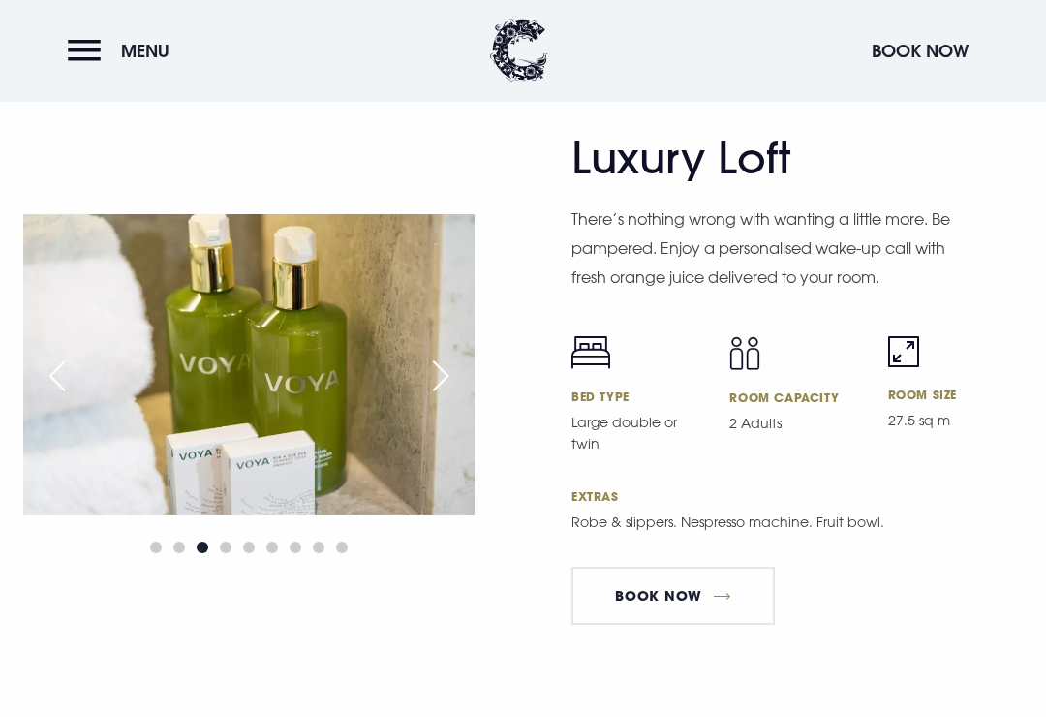
click at [431, 422] on img at bounding box center [248, 364] width 451 height 300
click at [438, 397] on div "Next slide" at bounding box center [440, 375] width 48 height 43
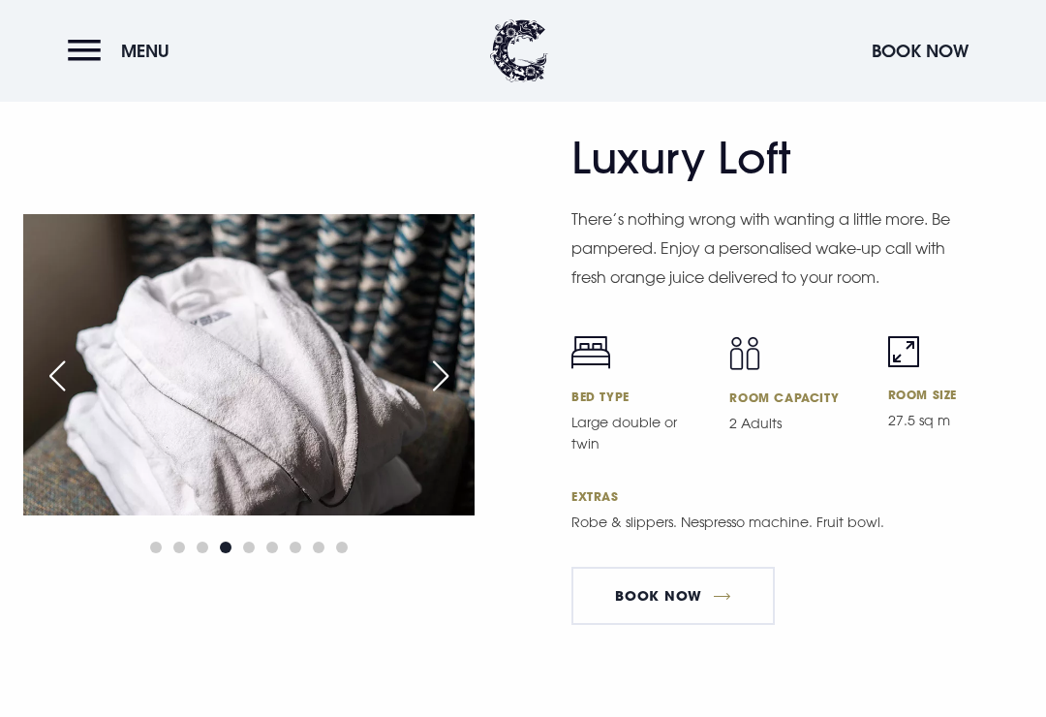
click at [442, 397] on div "Next slide" at bounding box center [440, 375] width 48 height 43
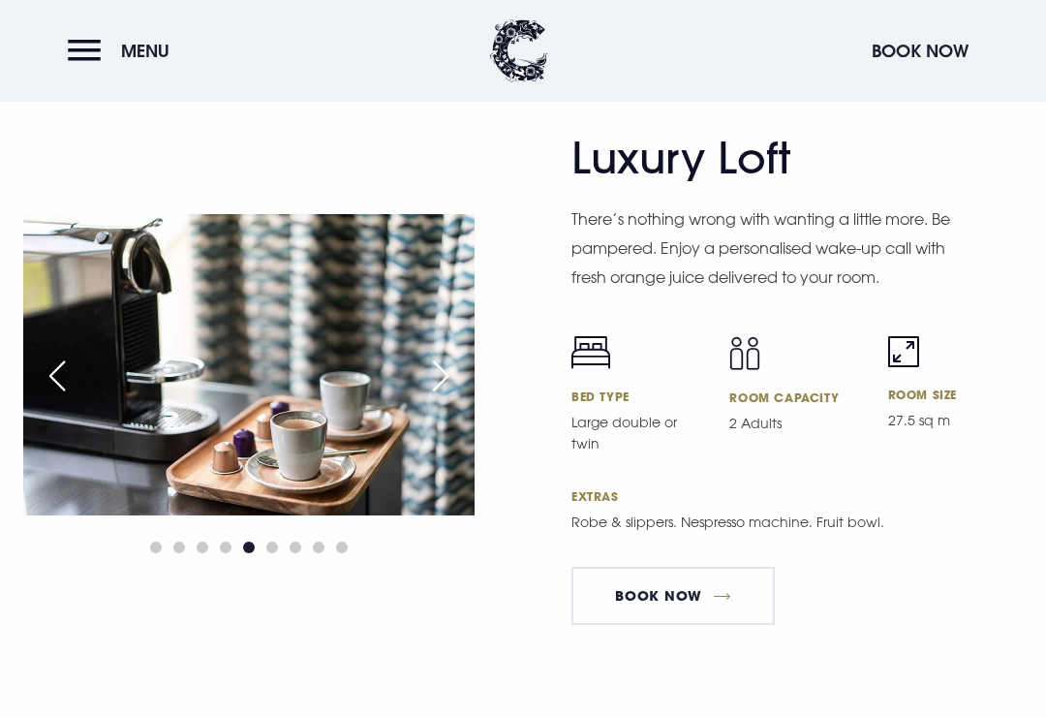
click at [448, 397] on div "Next slide" at bounding box center [440, 375] width 48 height 43
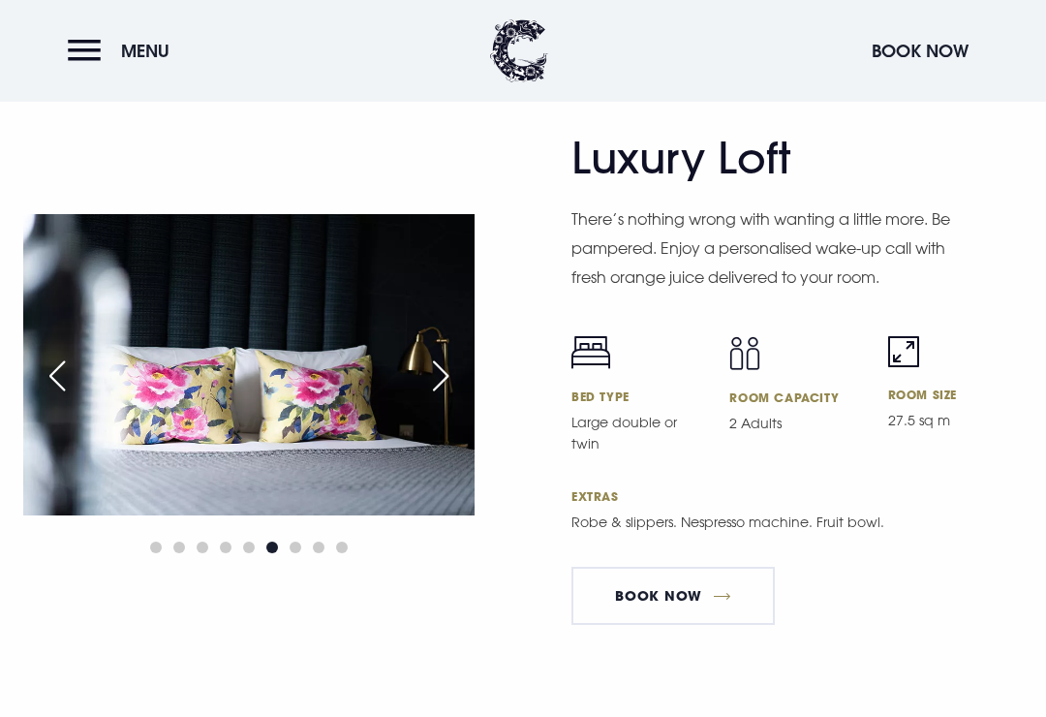
click at [449, 397] on div "Next slide" at bounding box center [440, 375] width 48 height 43
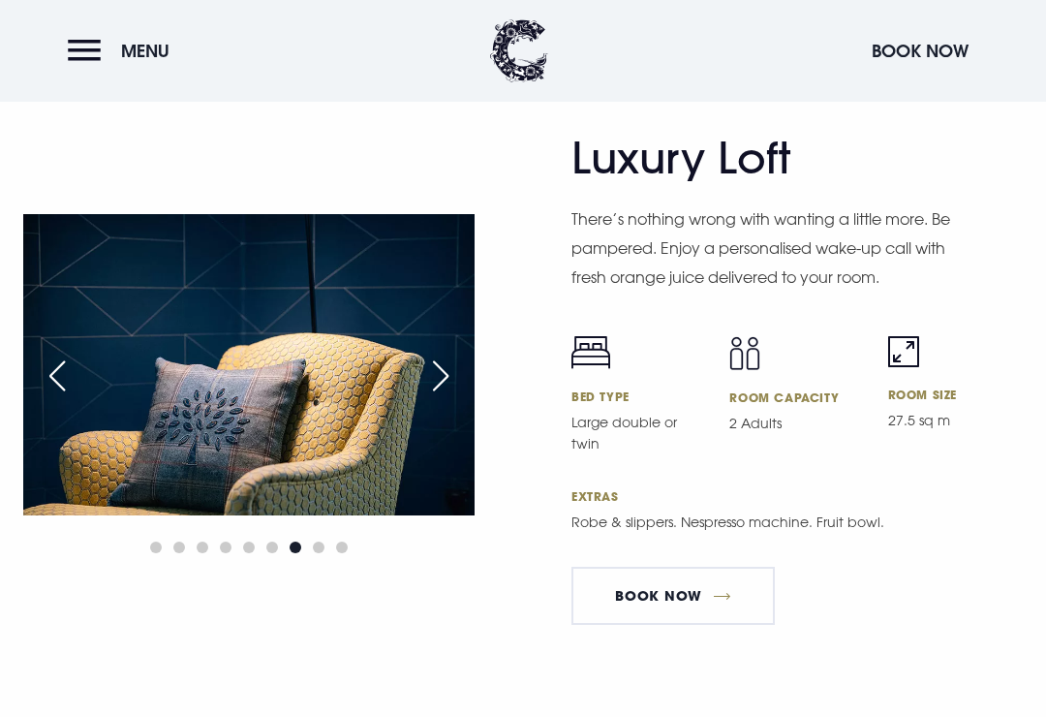
click at [443, 397] on div "Next slide" at bounding box center [440, 375] width 48 height 43
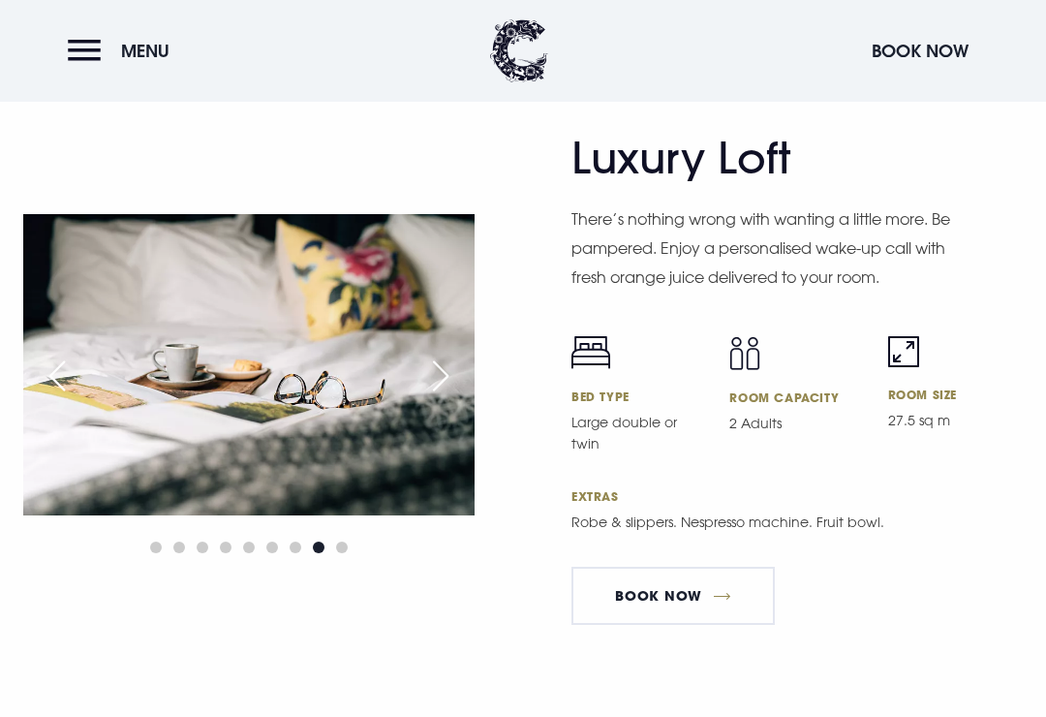
click at [442, 397] on div "Next slide" at bounding box center [440, 375] width 48 height 43
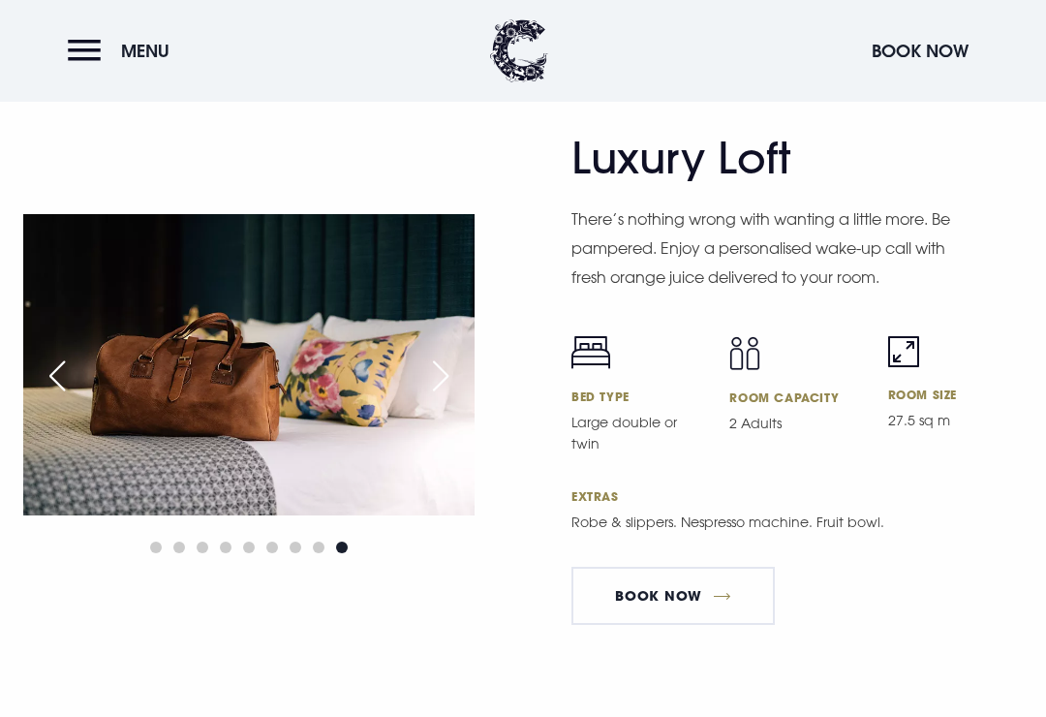
click at [443, 421] on img at bounding box center [248, 364] width 451 height 300
click at [439, 397] on div "Next slide" at bounding box center [440, 375] width 48 height 43
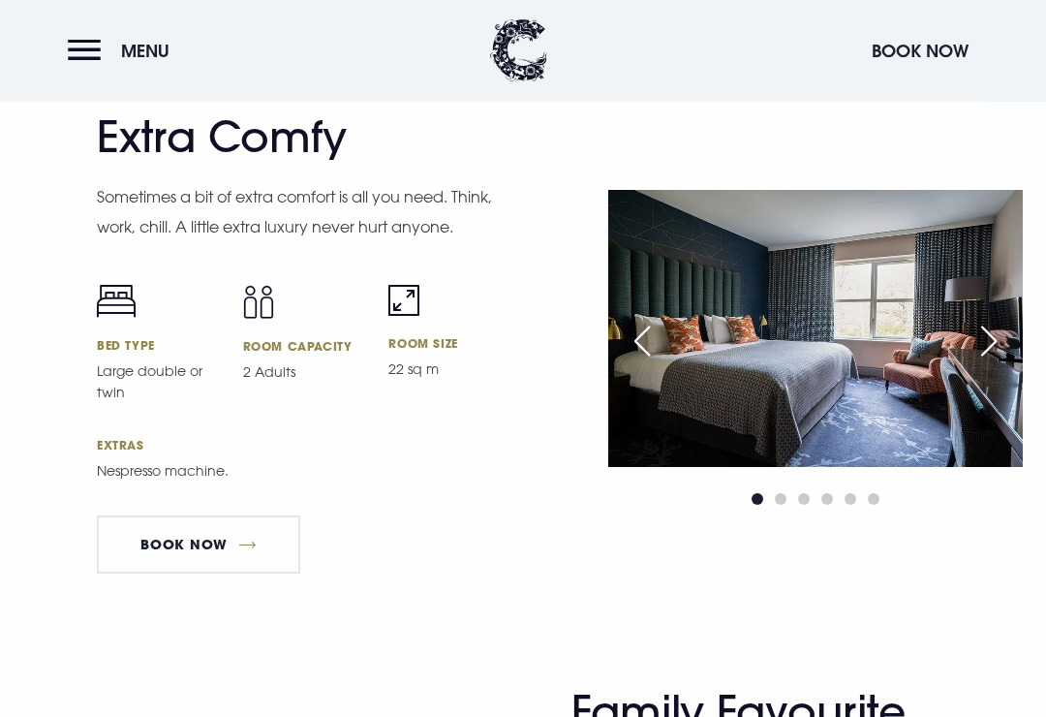
scroll to position [5200, 0]
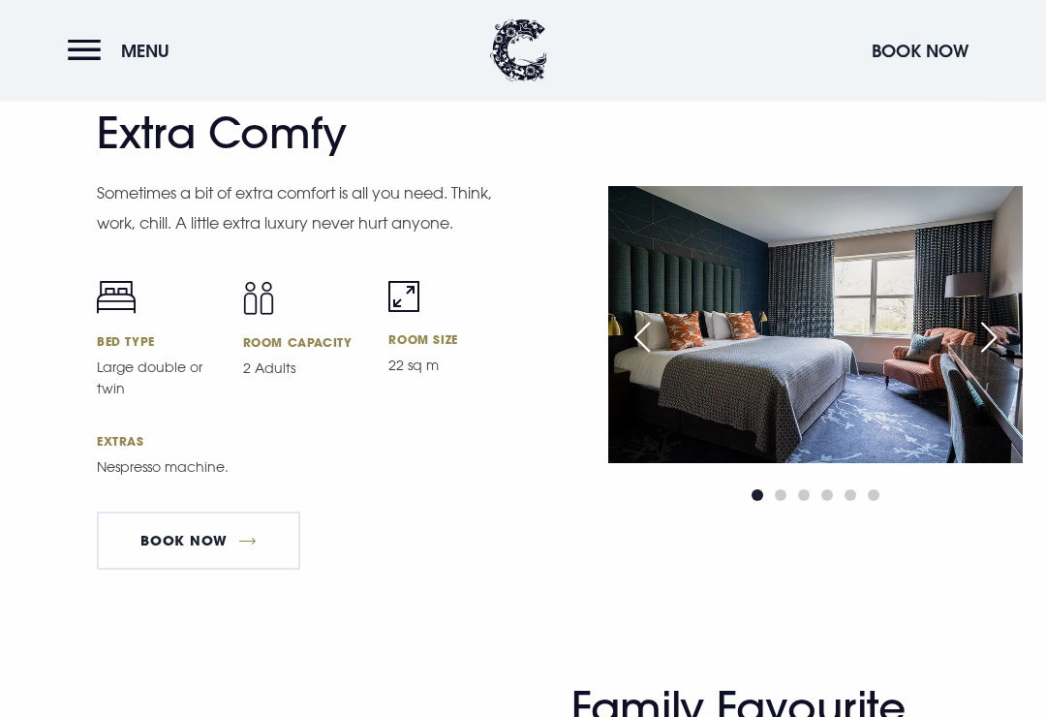
click at [987, 359] on div "Next slide" at bounding box center [989, 338] width 48 height 43
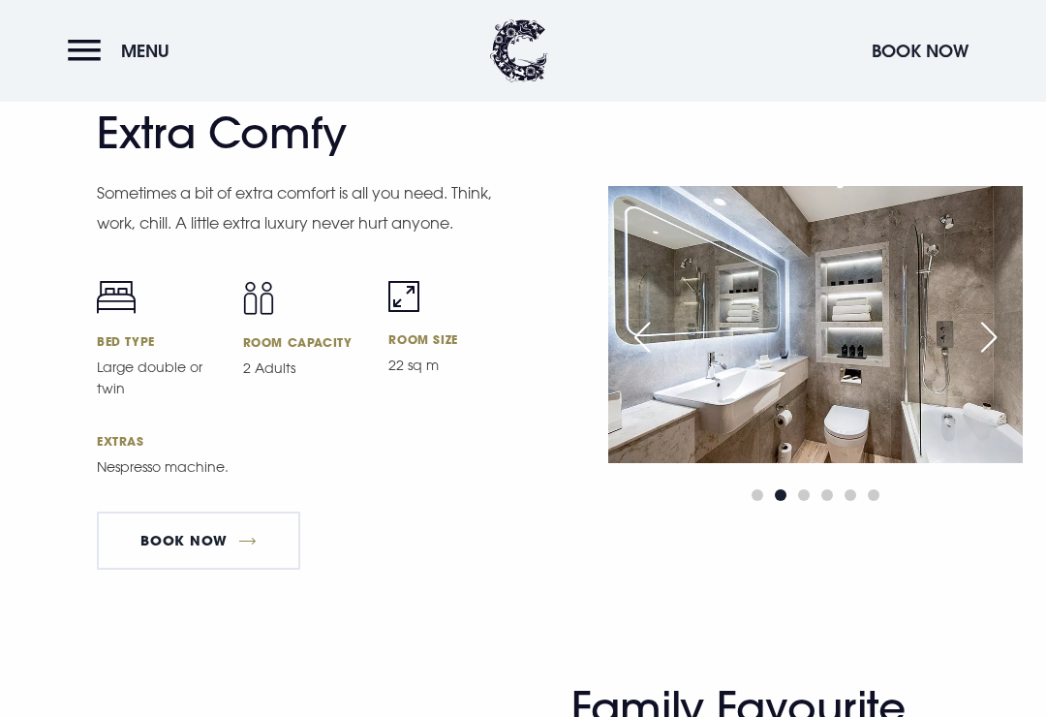
click at [978, 358] on div "Next slide" at bounding box center [989, 337] width 48 height 43
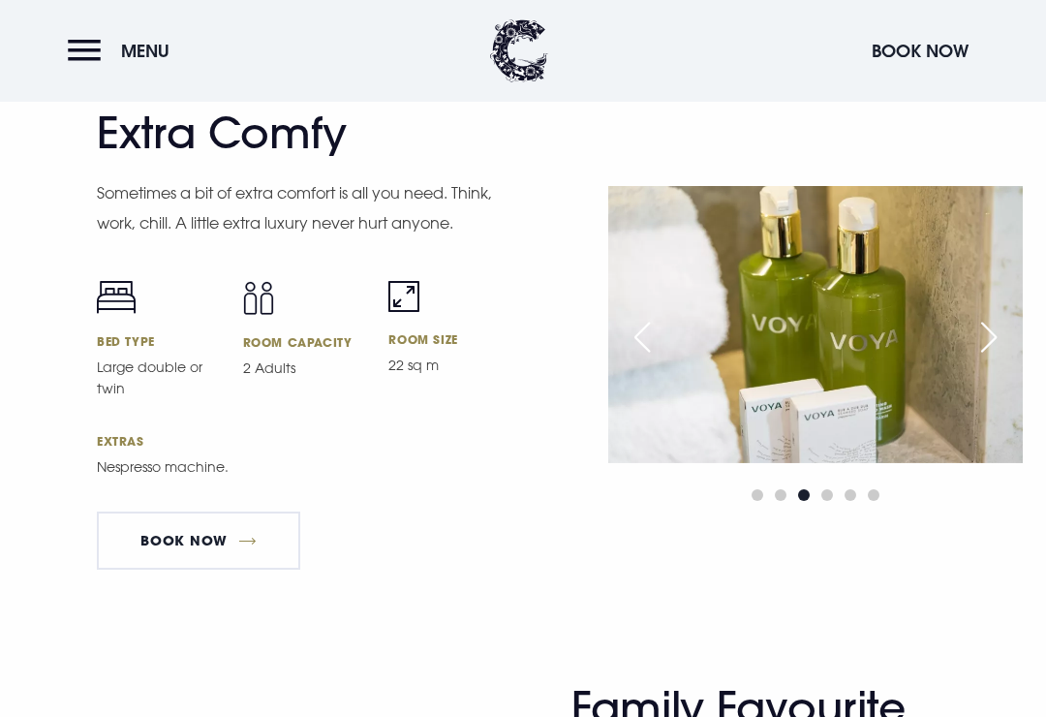
click at [983, 358] on div "Next slide" at bounding box center [989, 337] width 48 height 43
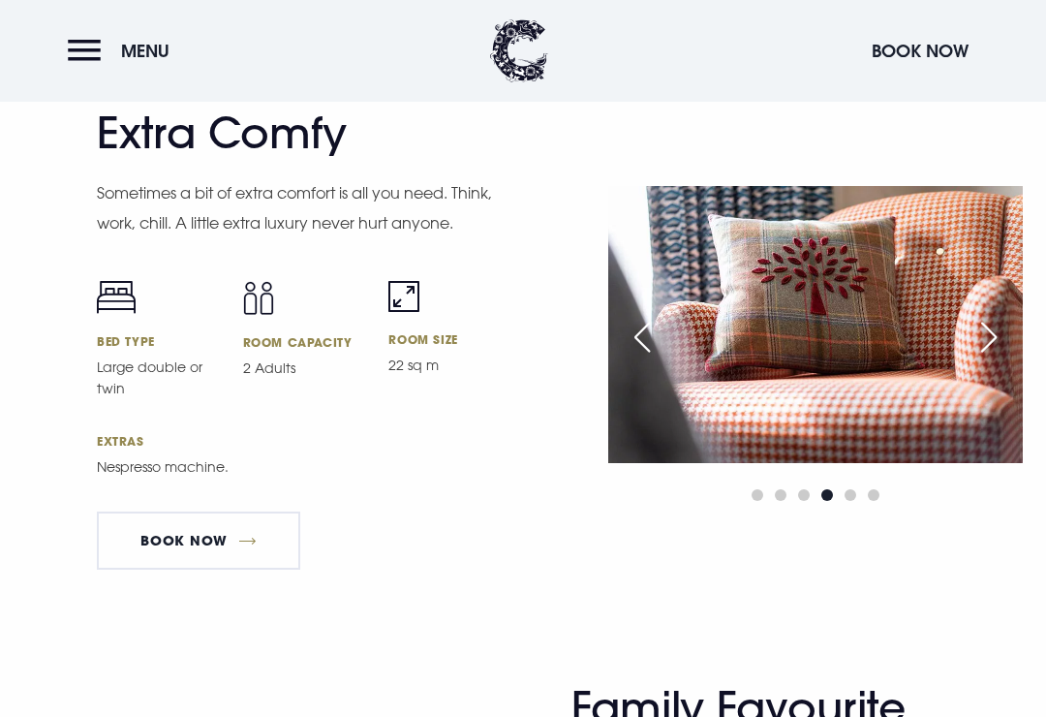
click at [986, 358] on div "Next slide" at bounding box center [989, 337] width 48 height 43
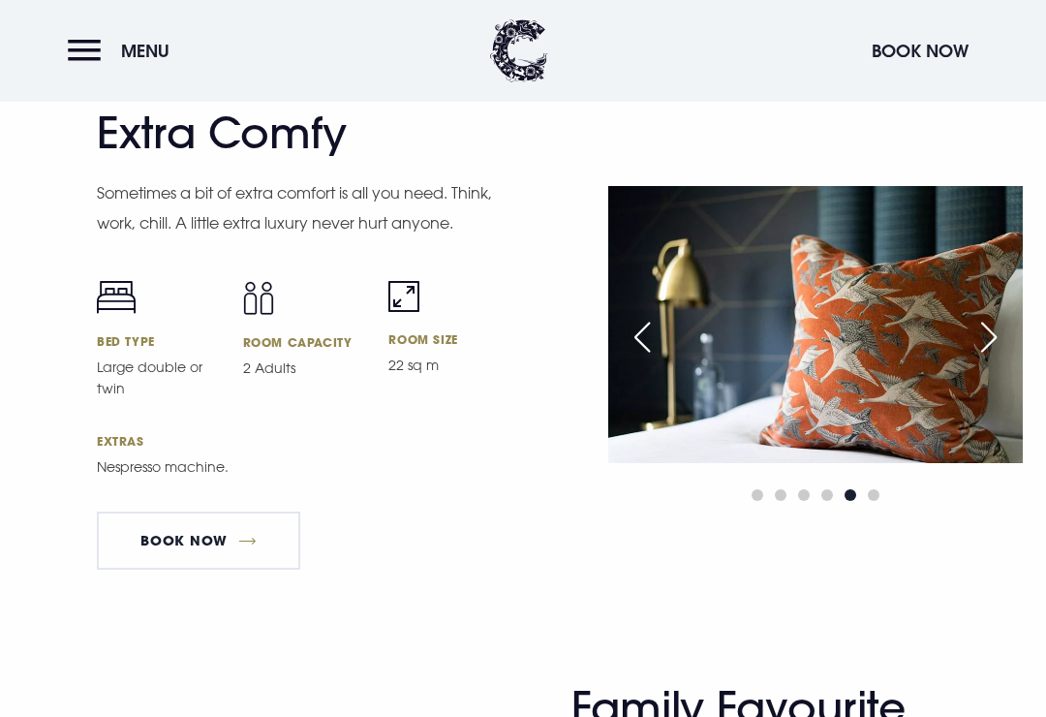
click at [986, 358] on div "Next slide" at bounding box center [989, 337] width 48 height 43
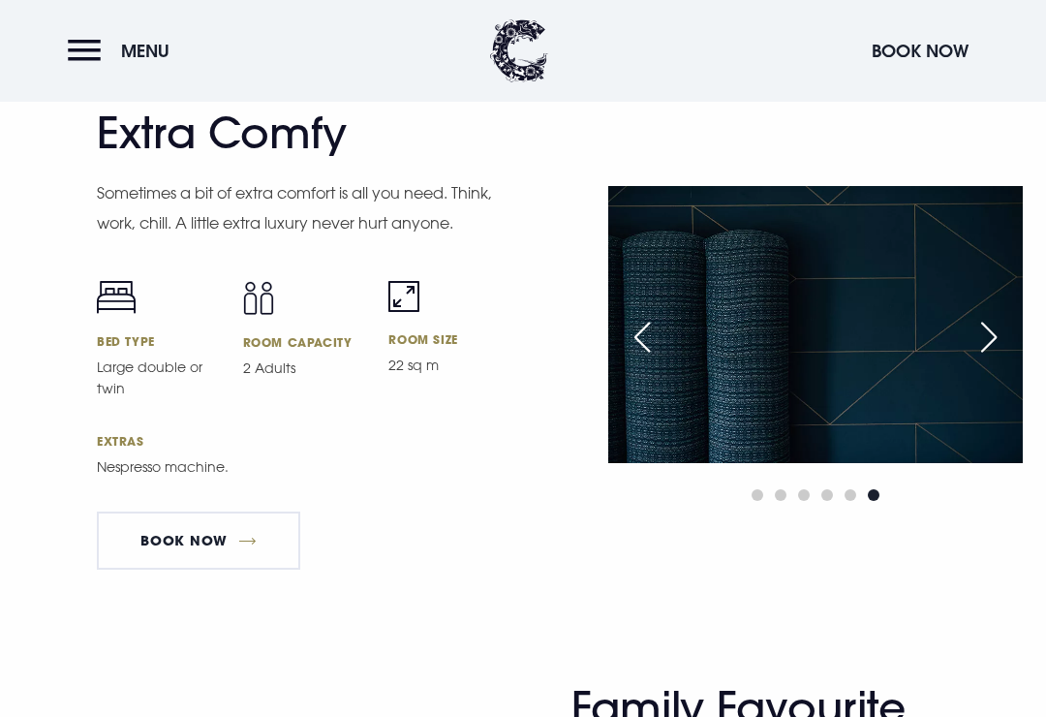
click at [987, 358] on div "Next slide" at bounding box center [989, 337] width 48 height 43
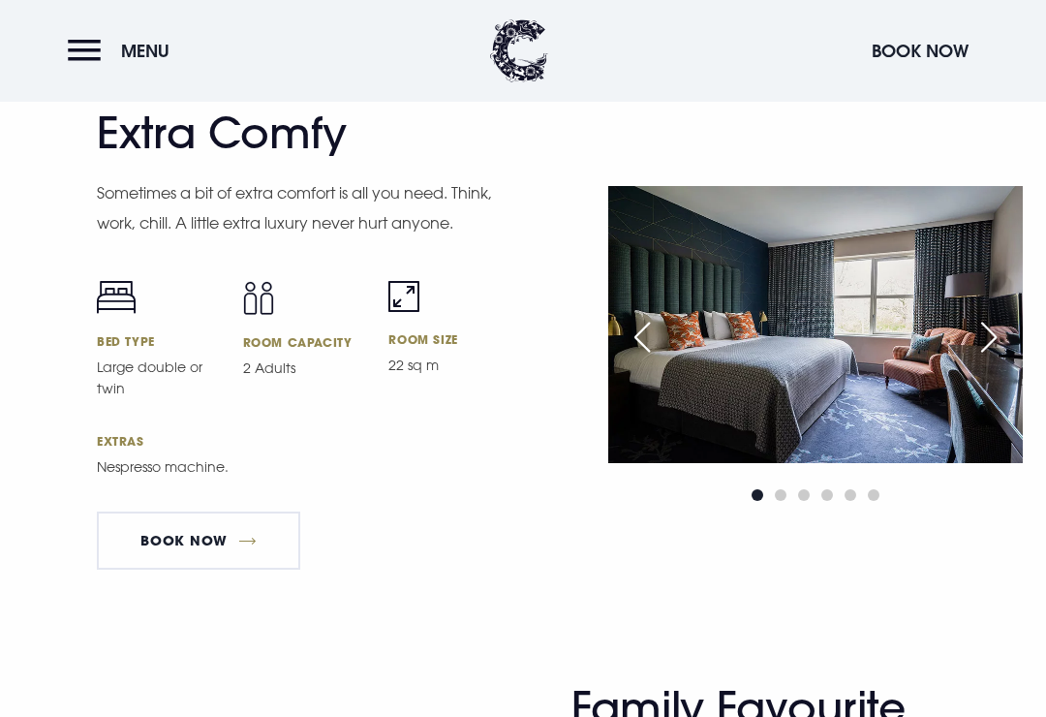
click at [991, 358] on div "Next slide" at bounding box center [989, 337] width 48 height 43
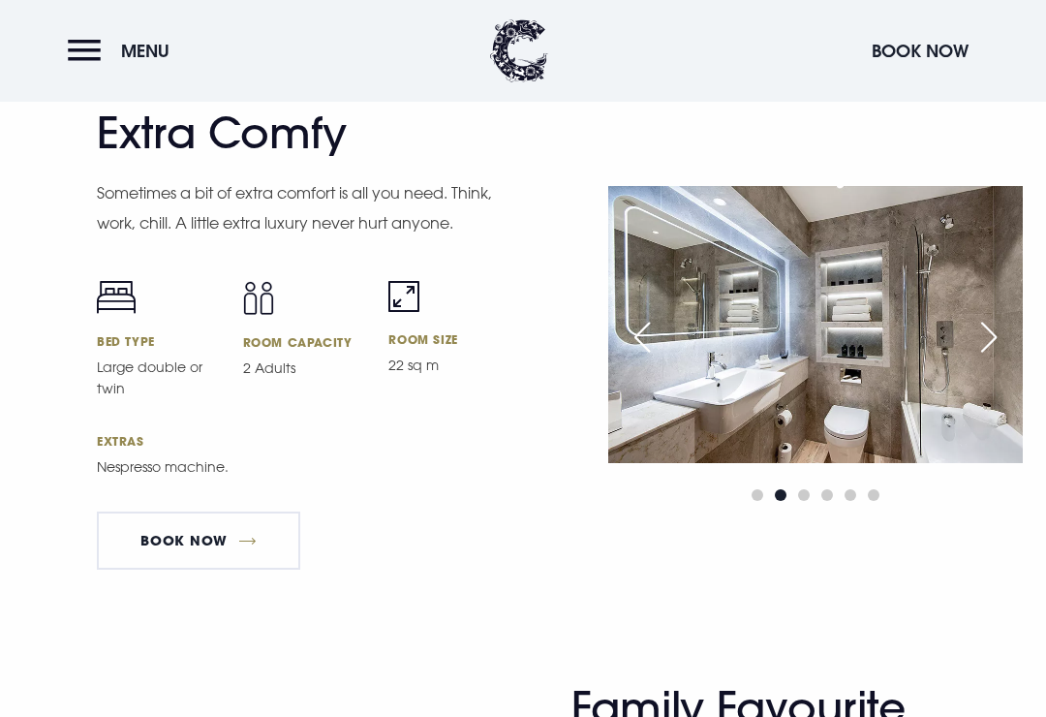
click at [989, 358] on div "Next slide" at bounding box center [989, 337] width 48 height 43
click at [986, 358] on div "Next slide" at bounding box center [989, 337] width 48 height 43
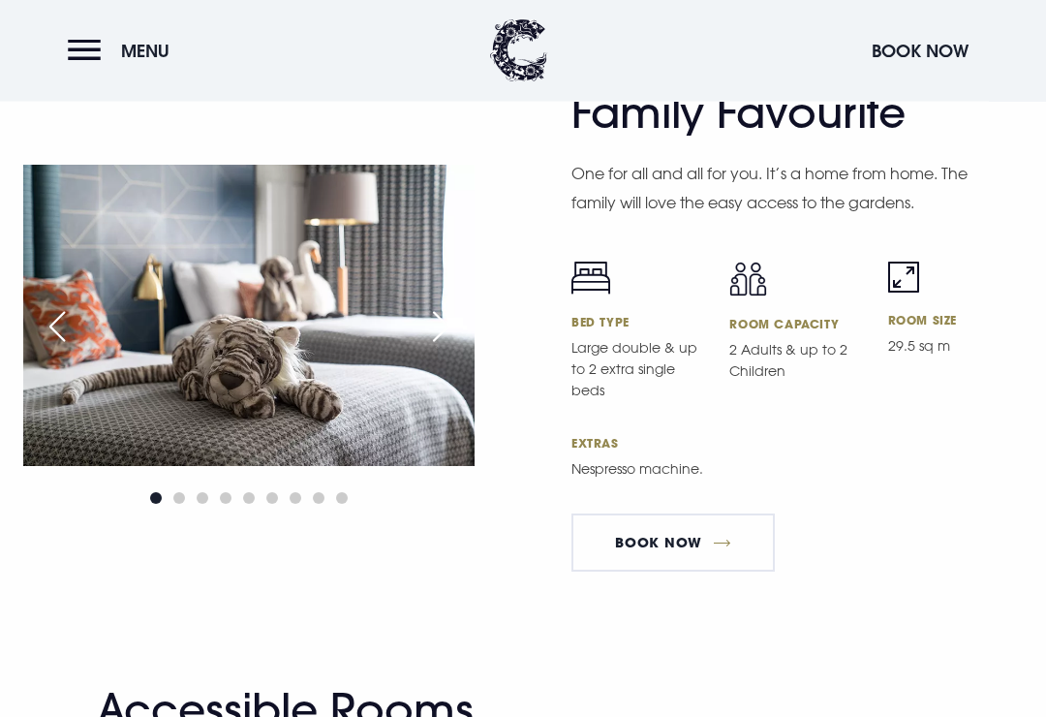
scroll to position [5820, 0]
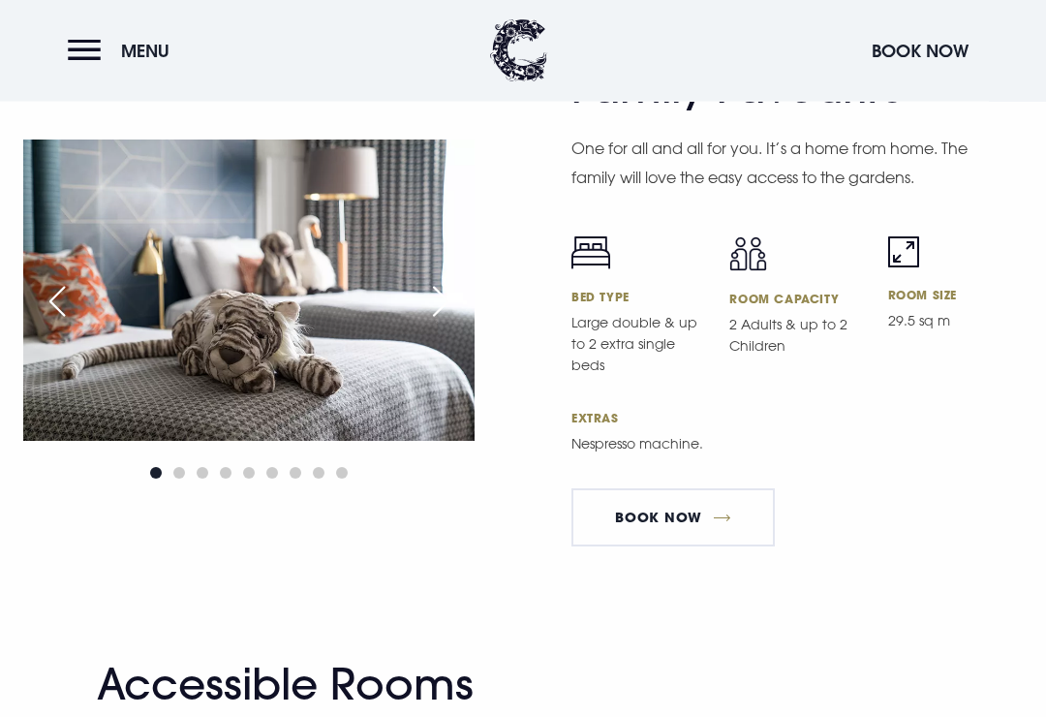
click at [446, 323] on div "Next slide" at bounding box center [440, 302] width 48 height 43
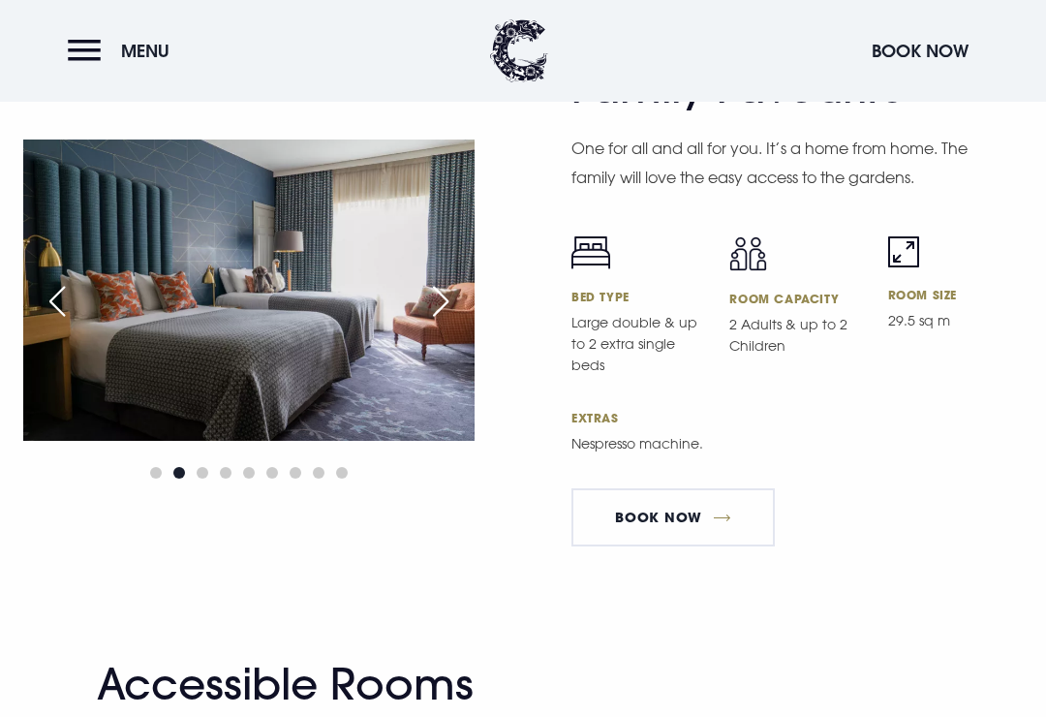
click at [440, 323] on div "Next slide" at bounding box center [440, 301] width 48 height 43
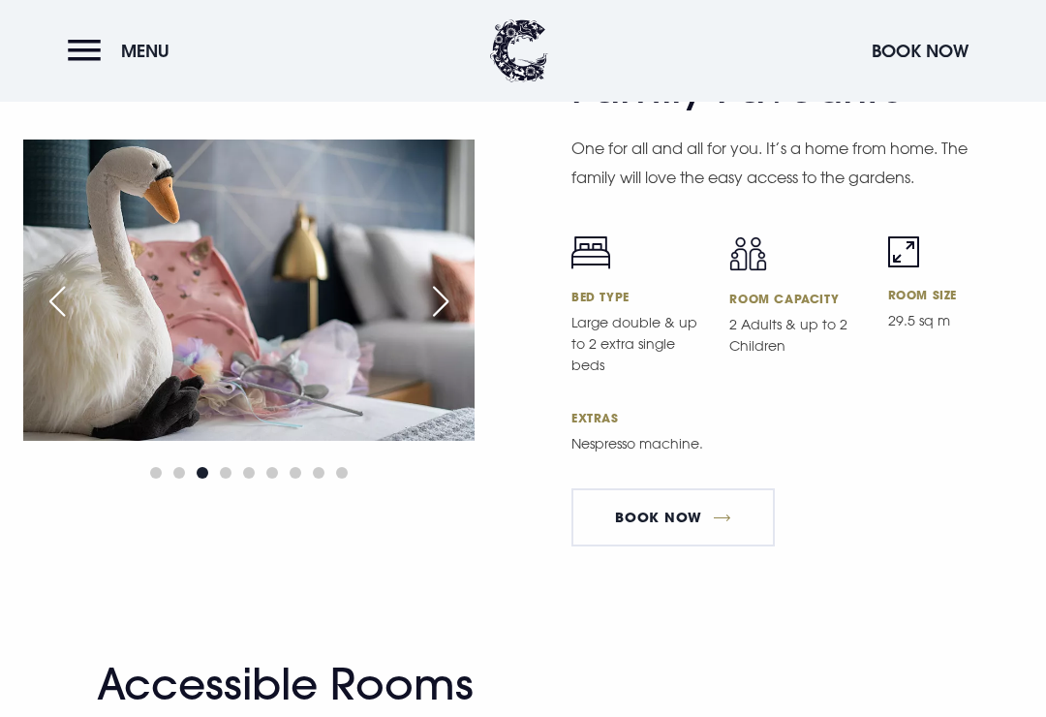
click at [451, 323] on div "Next slide" at bounding box center [440, 301] width 48 height 43
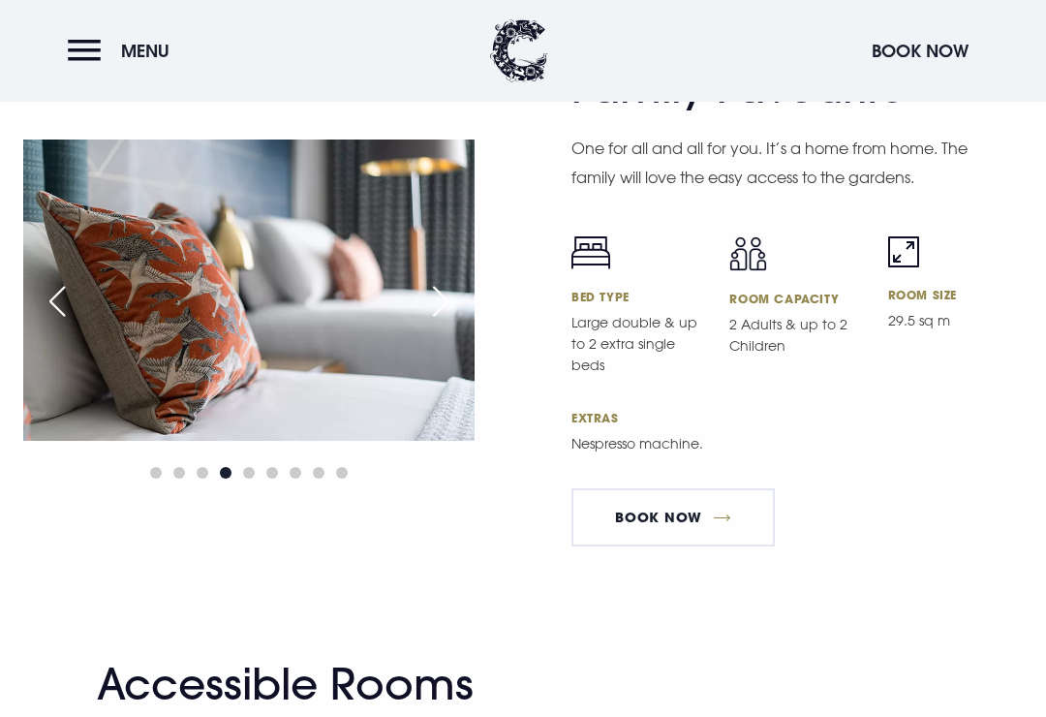
click at [454, 323] on div "Next slide" at bounding box center [440, 301] width 48 height 43
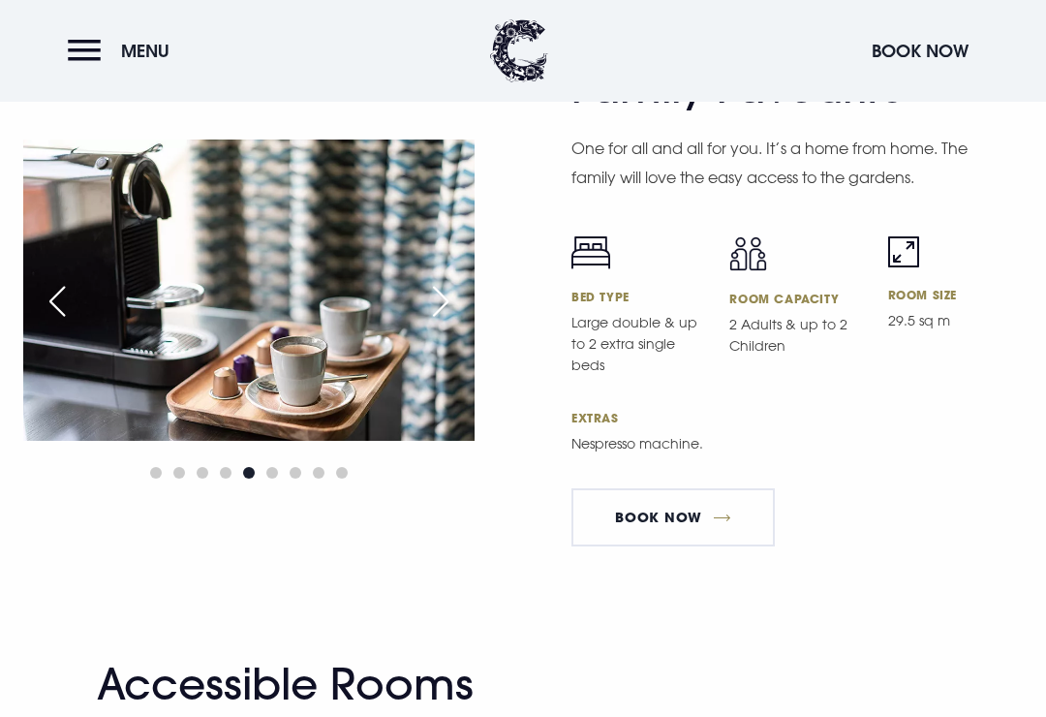
click at [452, 323] on div "Next slide" at bounding box center [440, 301] width 48 height 43
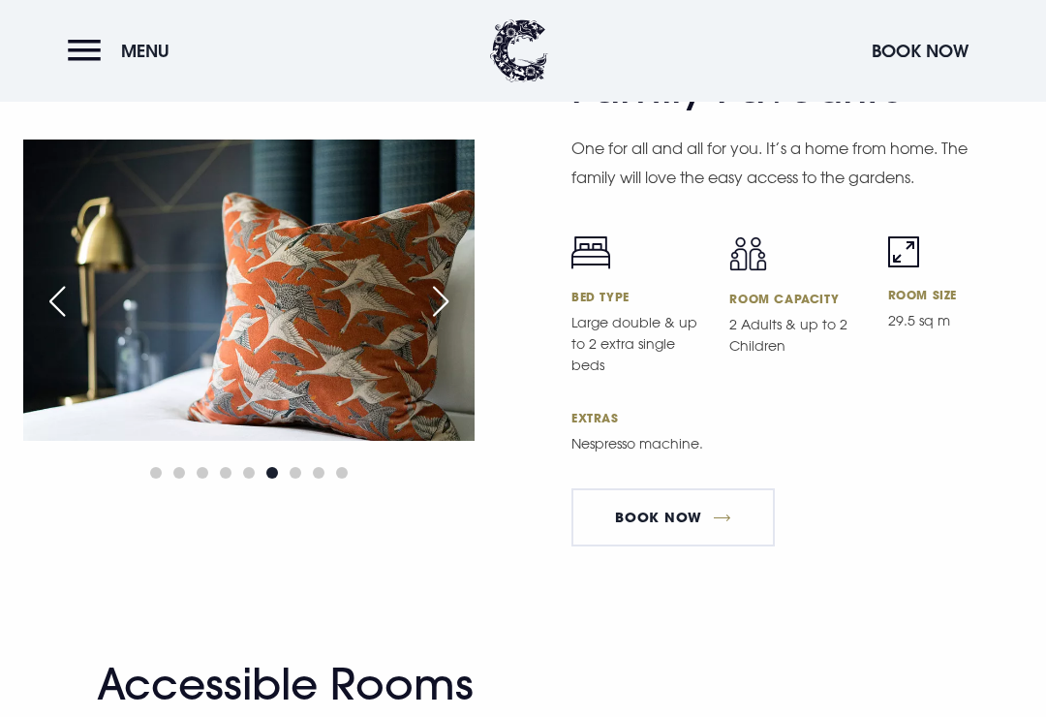
click at [450, 323] on div "Next slide" at bounding box center [440, 301] width 48 height 43
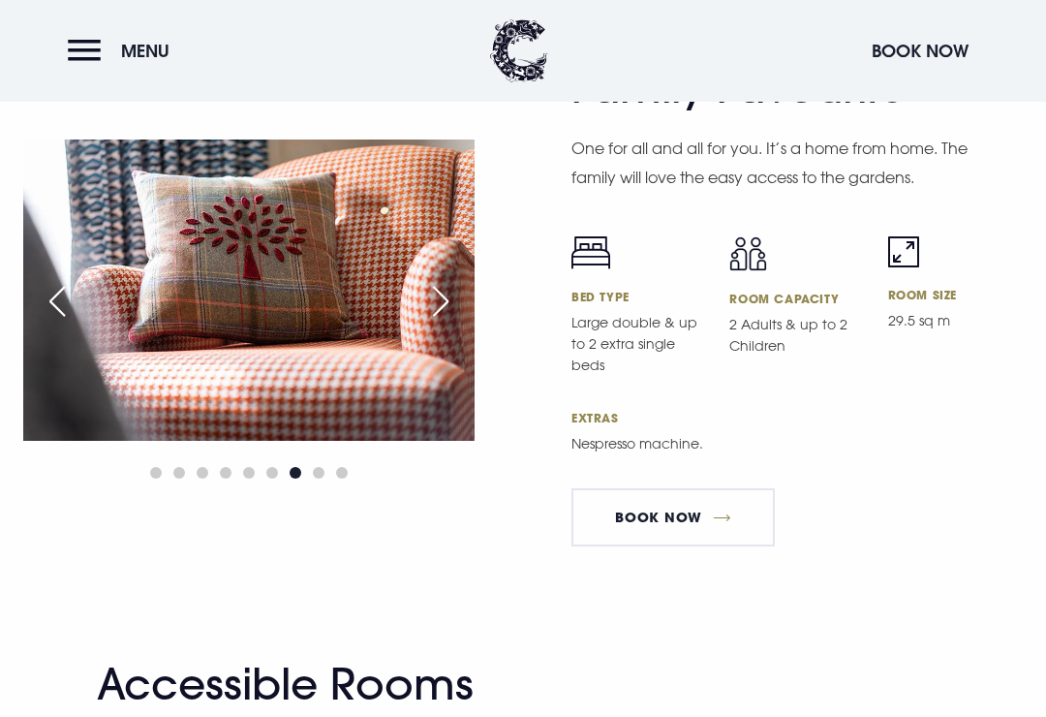
click at [446, 323] on div "Next slide" at bounding box center [440, 301] width 48 height 43
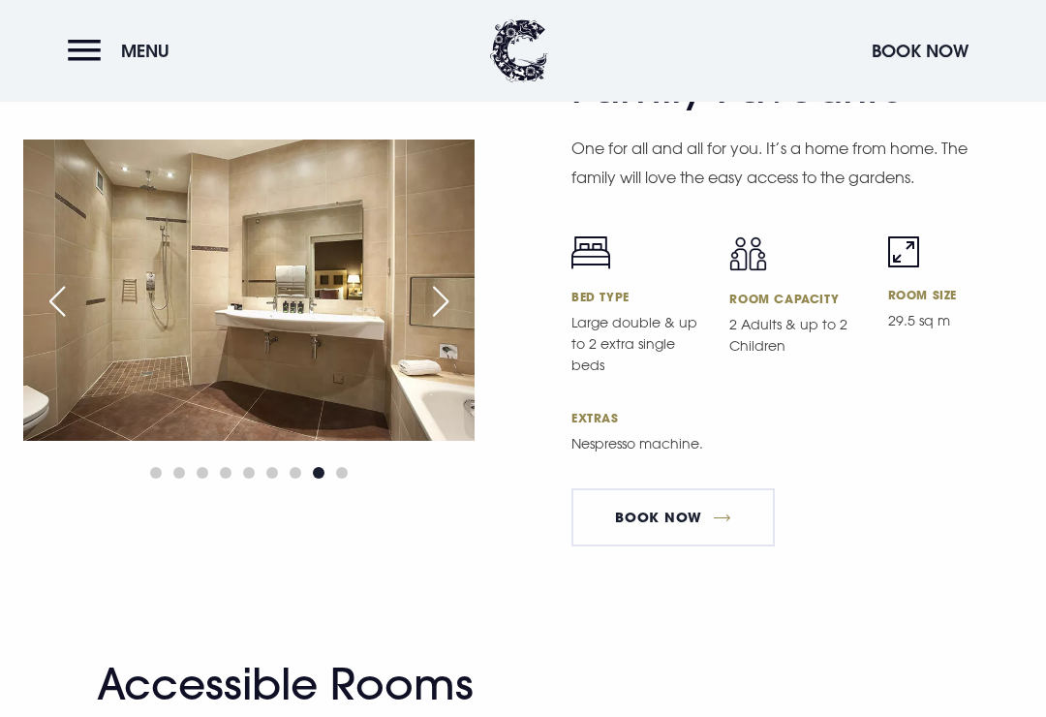
click at [446, 323] on div "Next slide" at bounding box center [440, 301] width 48 height 43
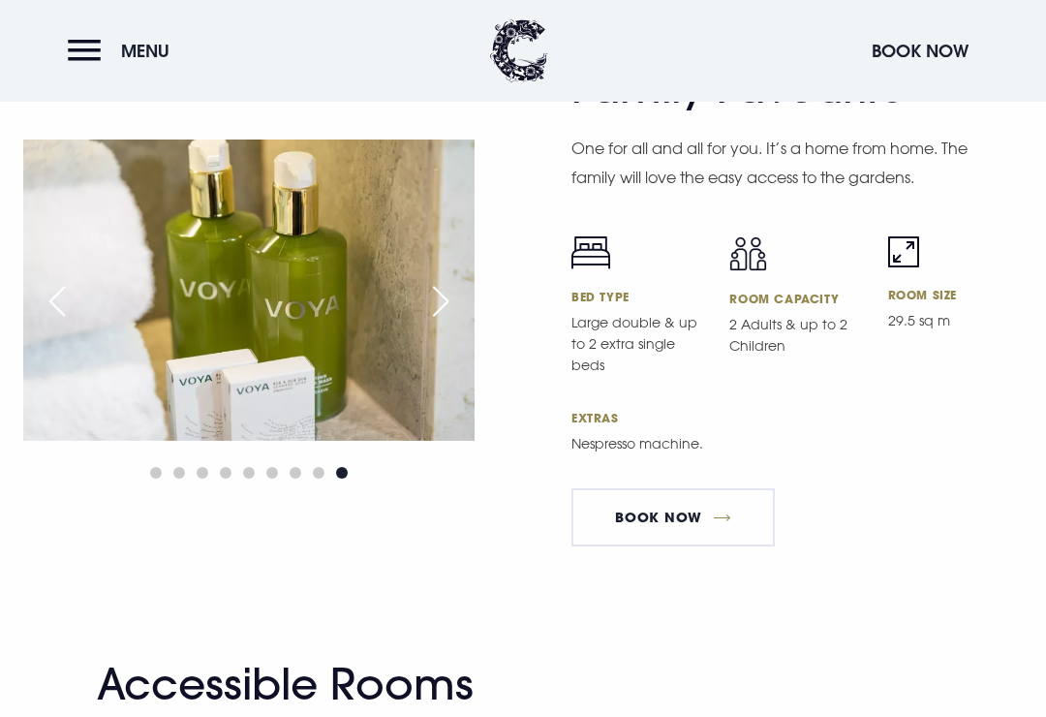
click at [446, 323] on div "Next slide" at bounding box center [440, 301] width 48 height 43
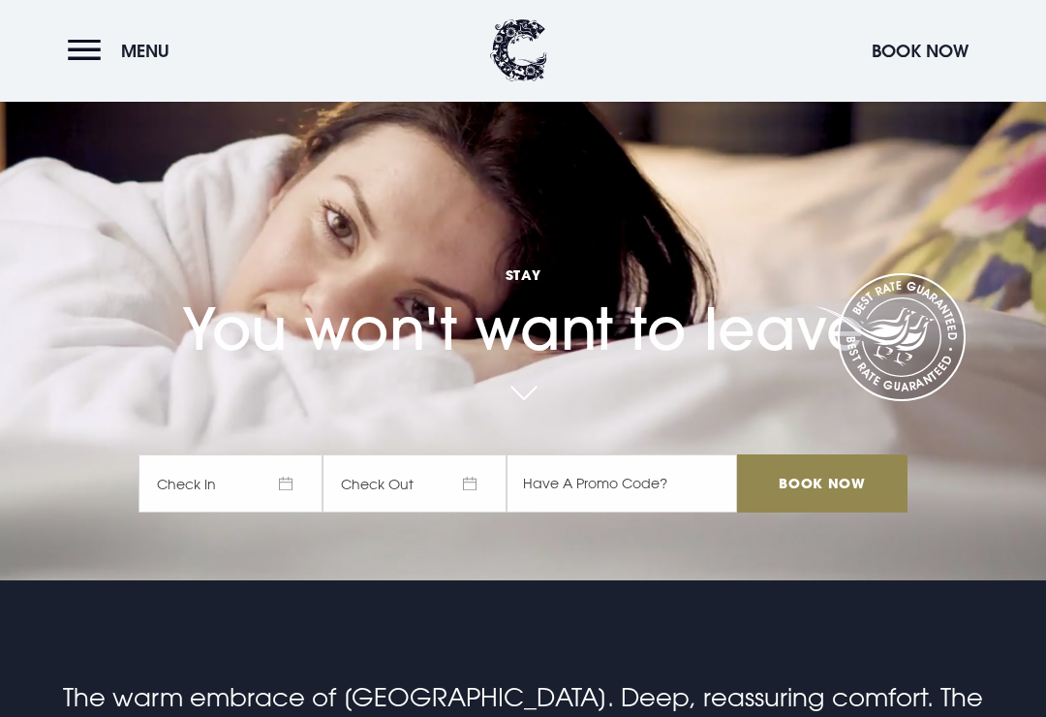
scroll to position [0, 0]
